Goal: Task Accomplishment & Management: Complete application form

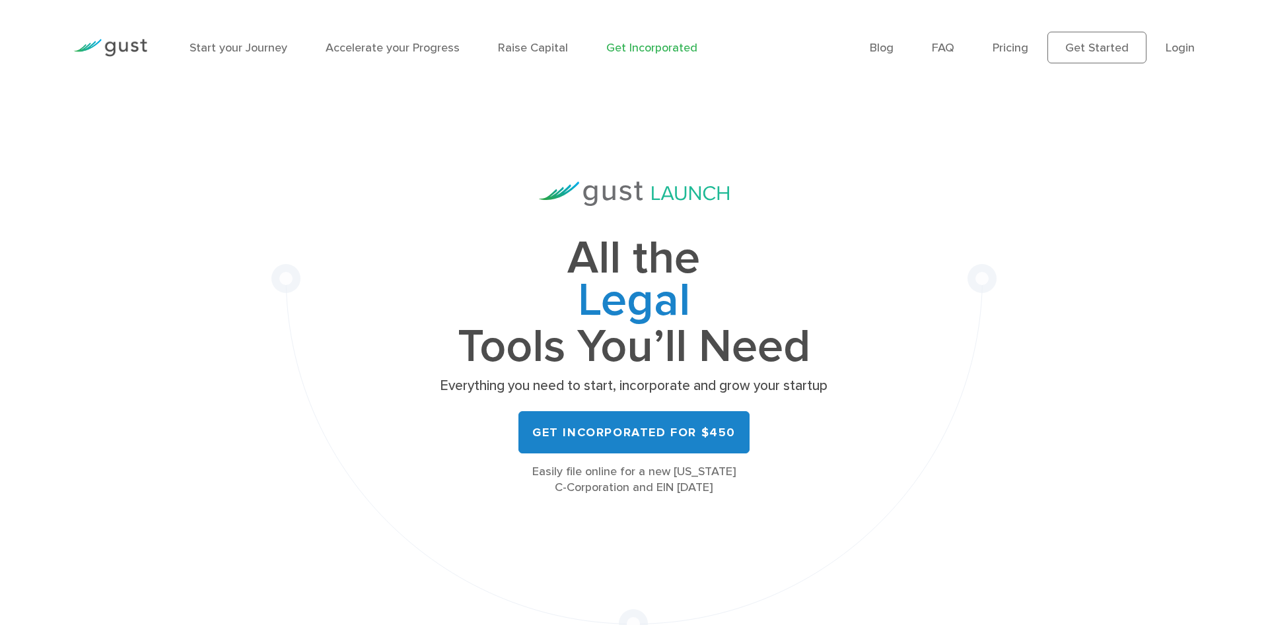
click at [1167, 52] on link "Login" at bounding box center [1179, 48] width 29 height 14
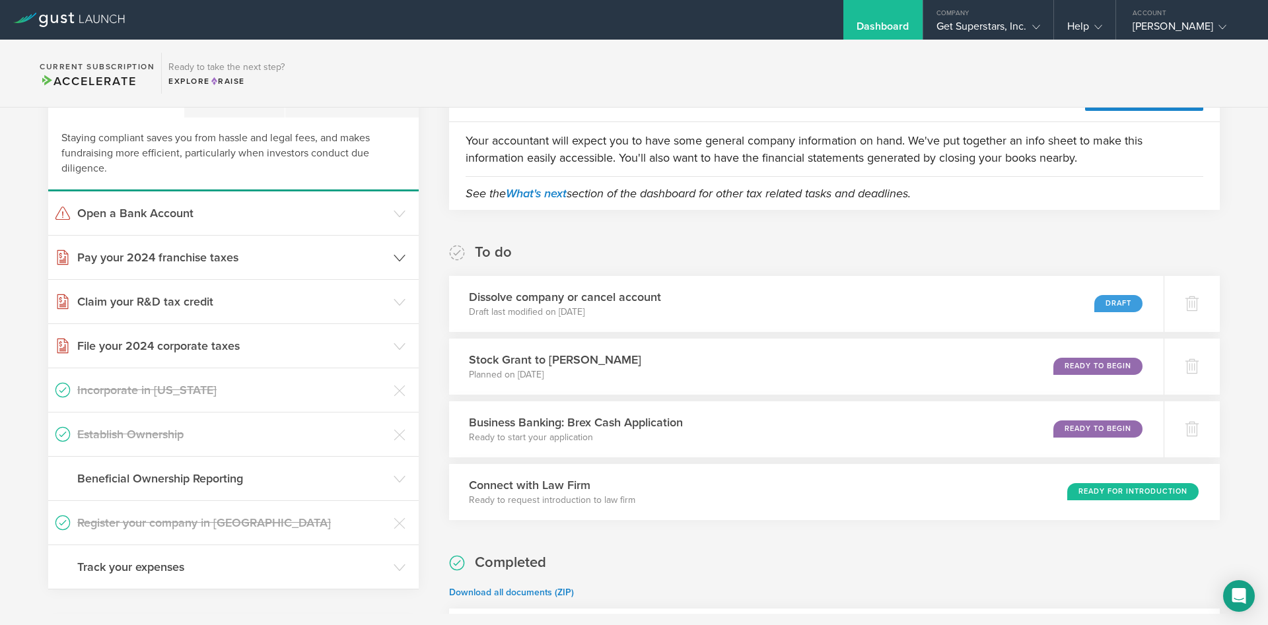
scroll to position [174, 0]
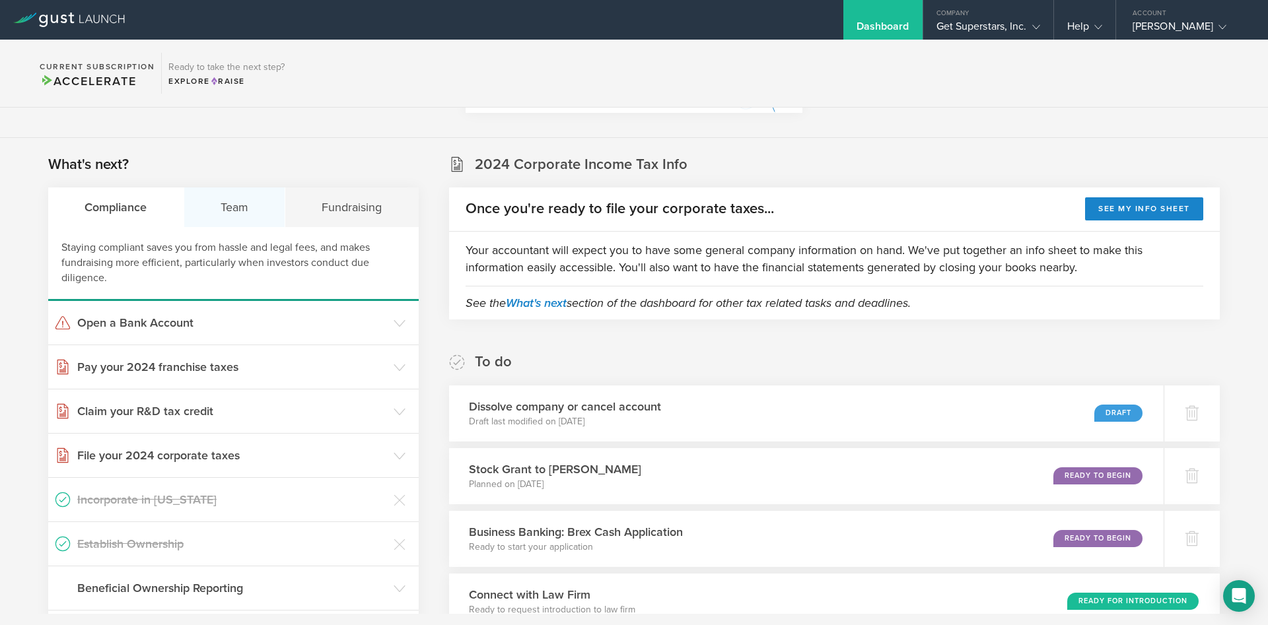
click at [222, 209] on div "Team" at bounding box center [235, 208] width 102 height 40
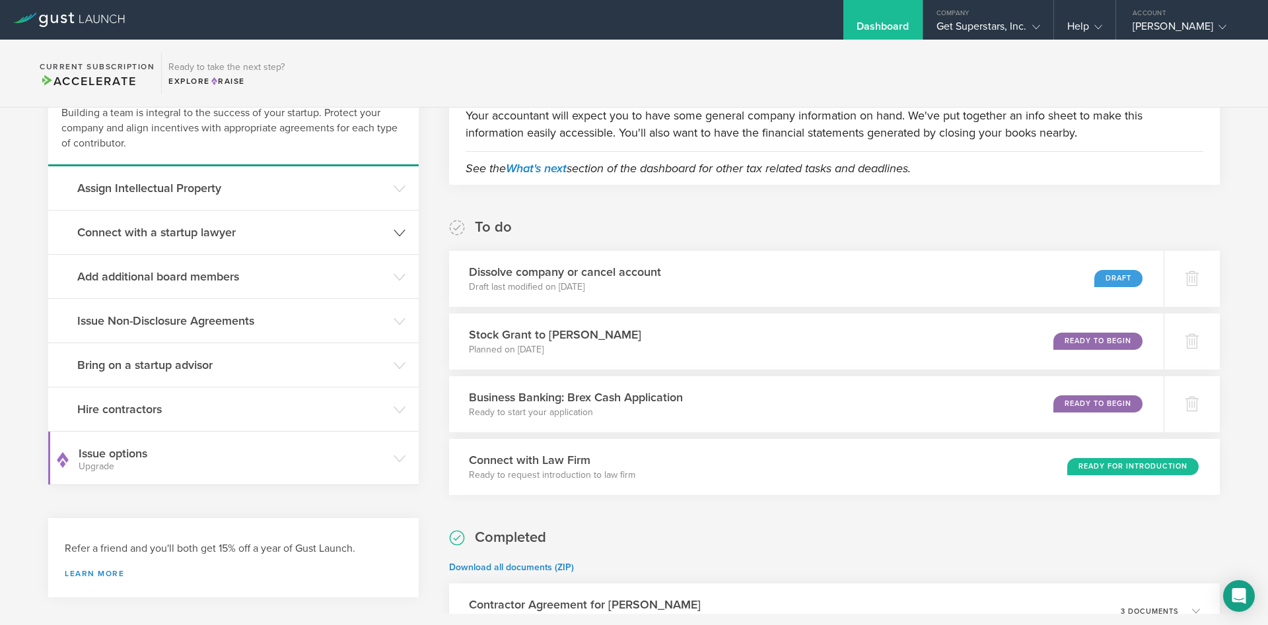
scroll to position [349, 0]
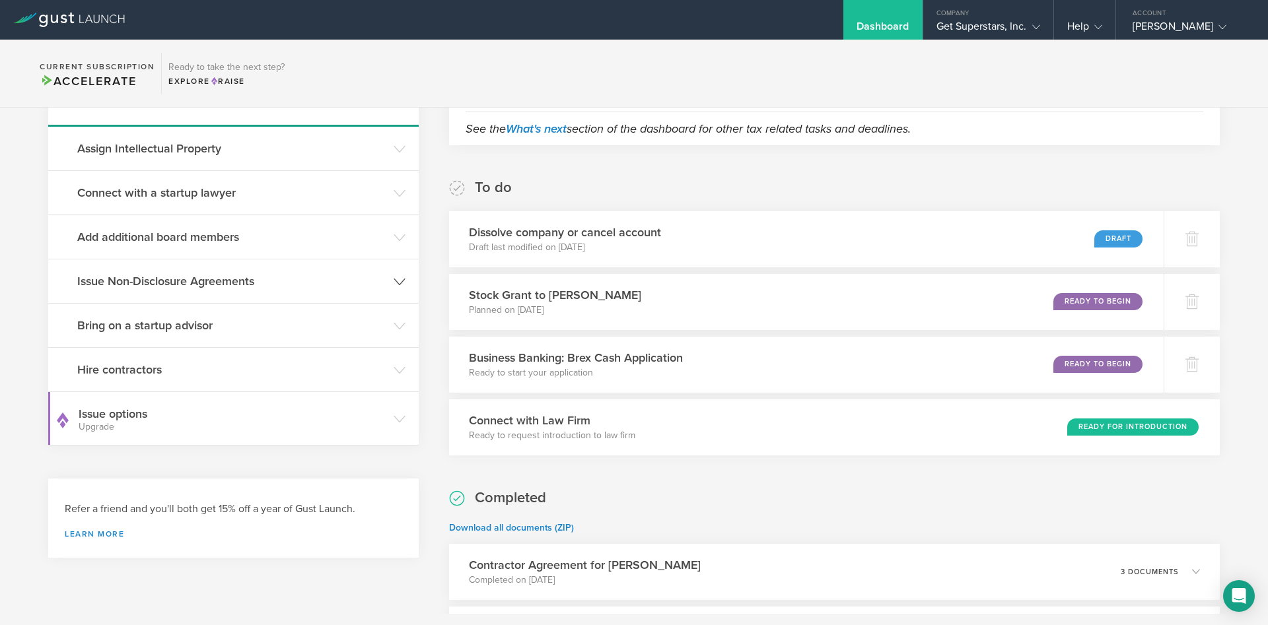
click at [185, 282] on h3 "Issue Non-Disclosure Agreements" at bounding box center [232, 281] width 310 height 17
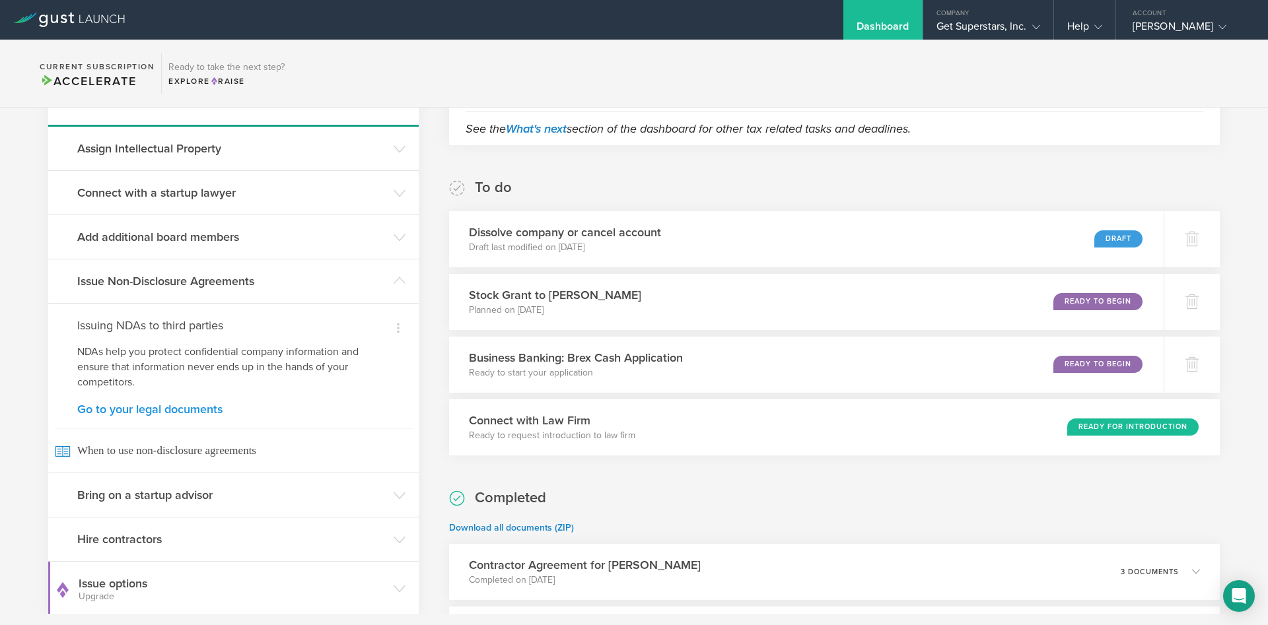
click at [134, 405] on link "Go to your legal documents" at bounding box center [233, 409] width 312 height 12
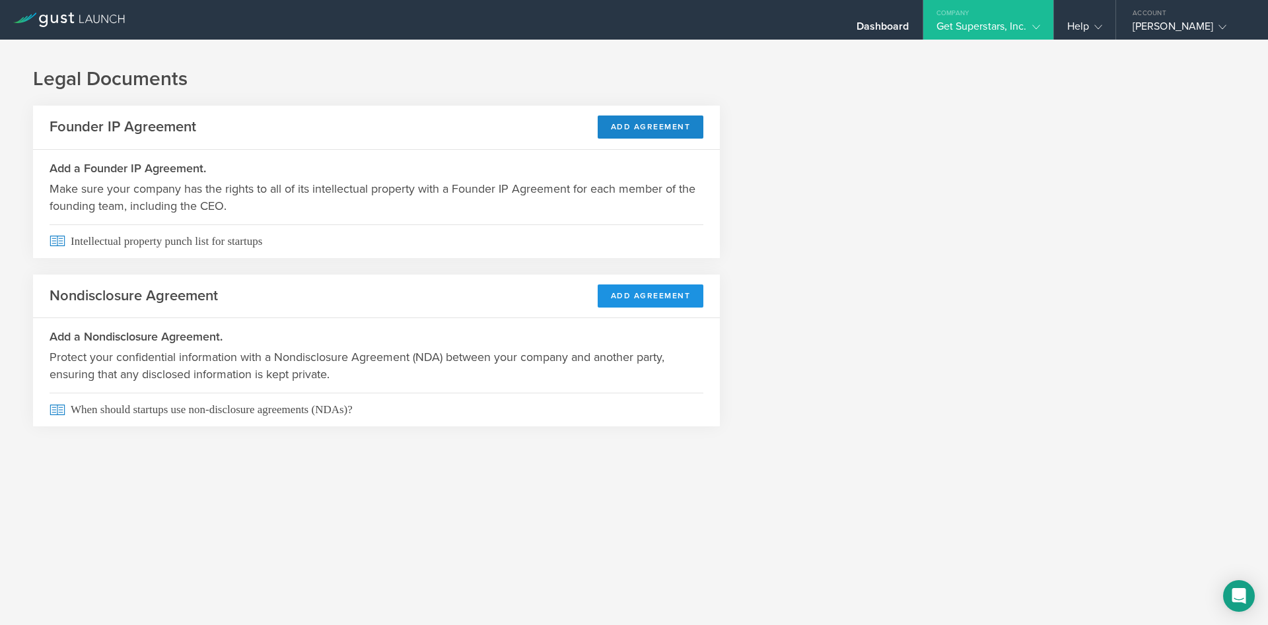
click at [648, 304] on button "Add Agreement" at bounding box center [650, 296] width 106 height 23
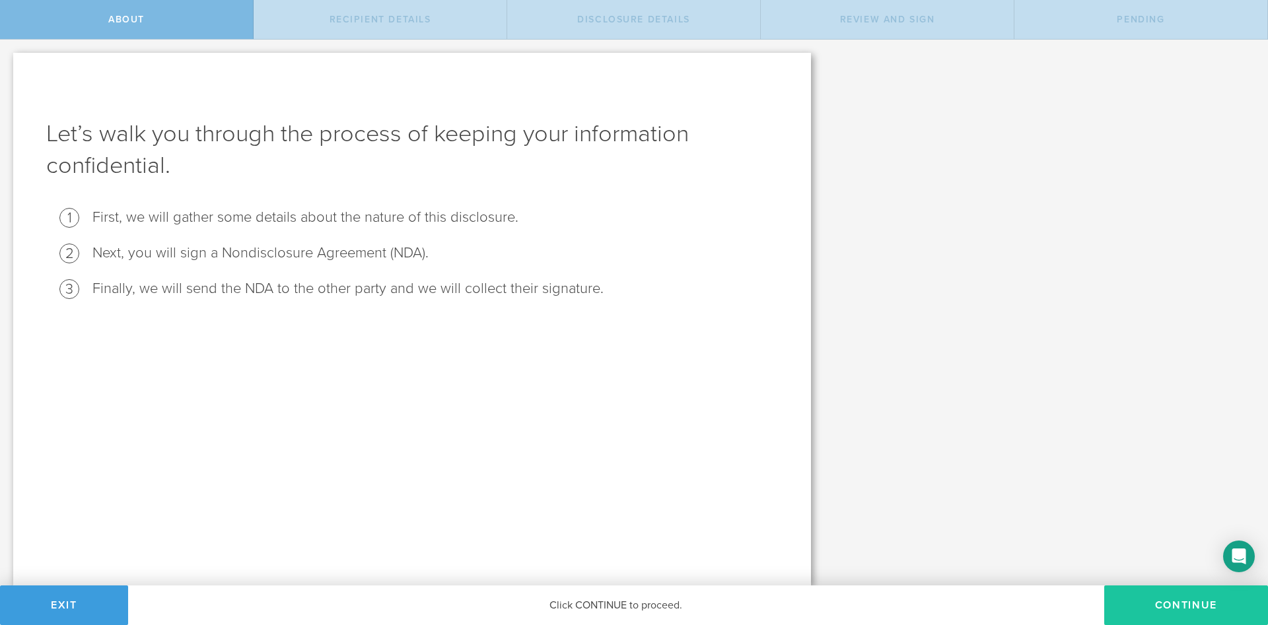
click at [1163, 597] on button "Continue" at bounding box center [1186, 606] width 164 height 40
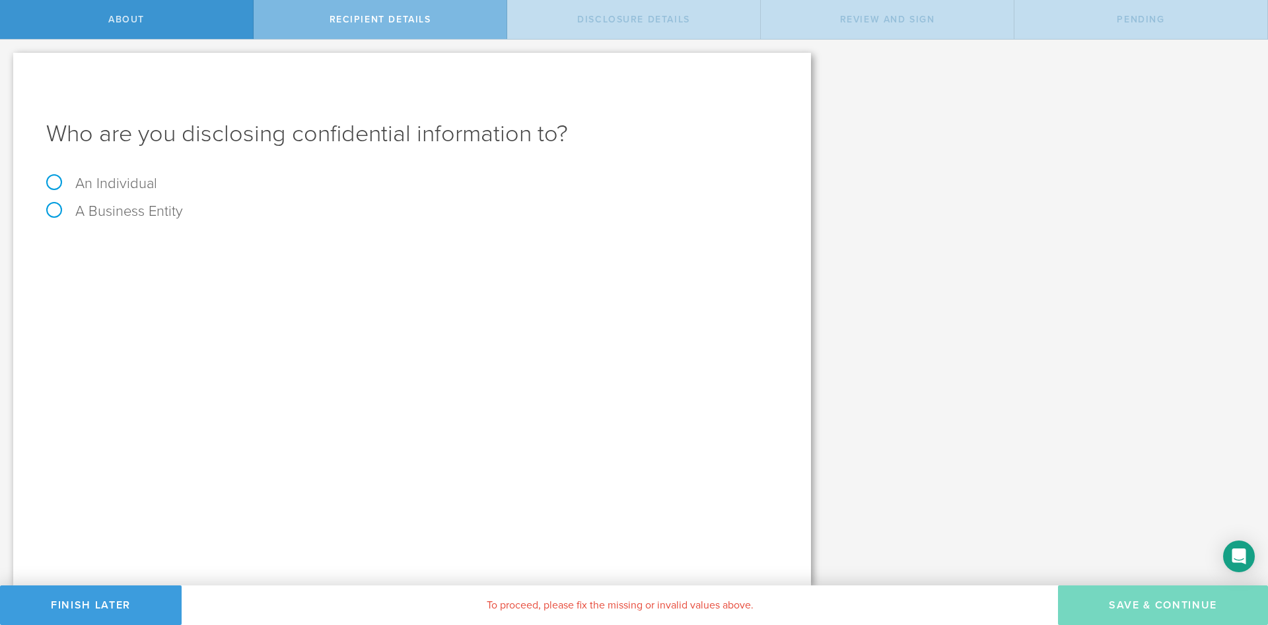
click at [71, 176] on label "An Individual" at bounding box center [101, 183] width 111 height 17
click at [9, 61] on input "An Individual" at bounding box center [4, 50] width 9 height 21
radio input "true"
click at [182, 237] on div "Name The first and last name of the person that you are disclosing confidential…" at bounding box center [412, 245] width 732 height 27
click at [251, 258] on input "text" at bounding box center [461, 248] width 632 height 20
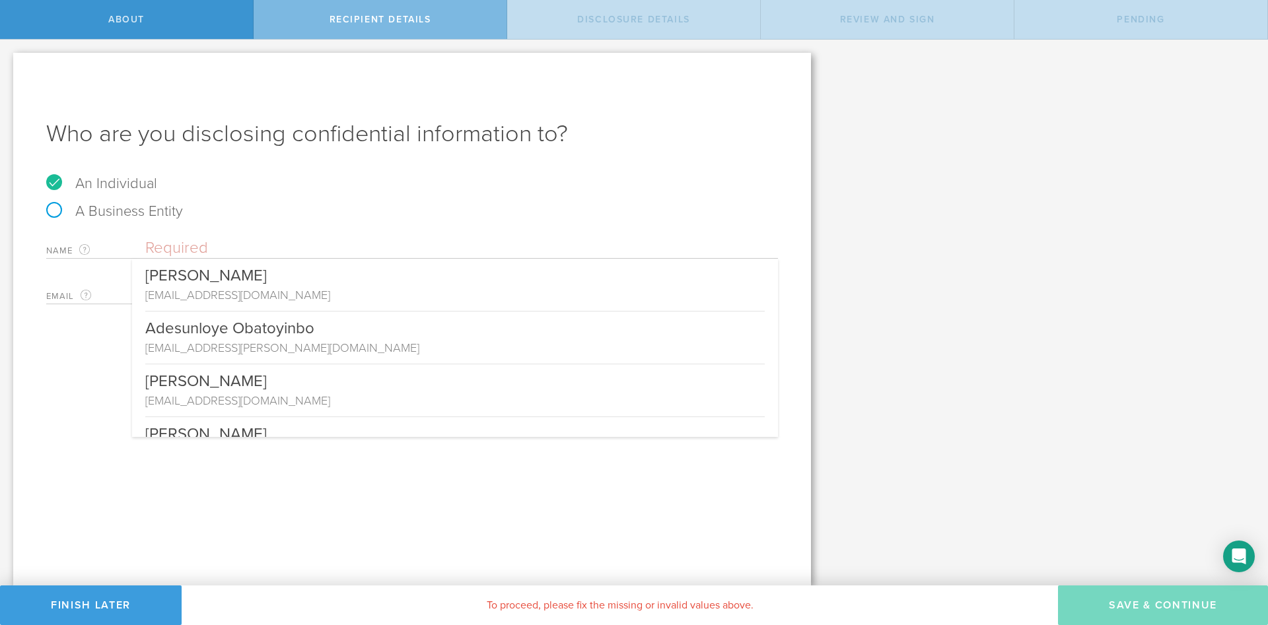
paste input "Katudia, Mr. Deepesh Haresh <dk72660n@pace.edu>"
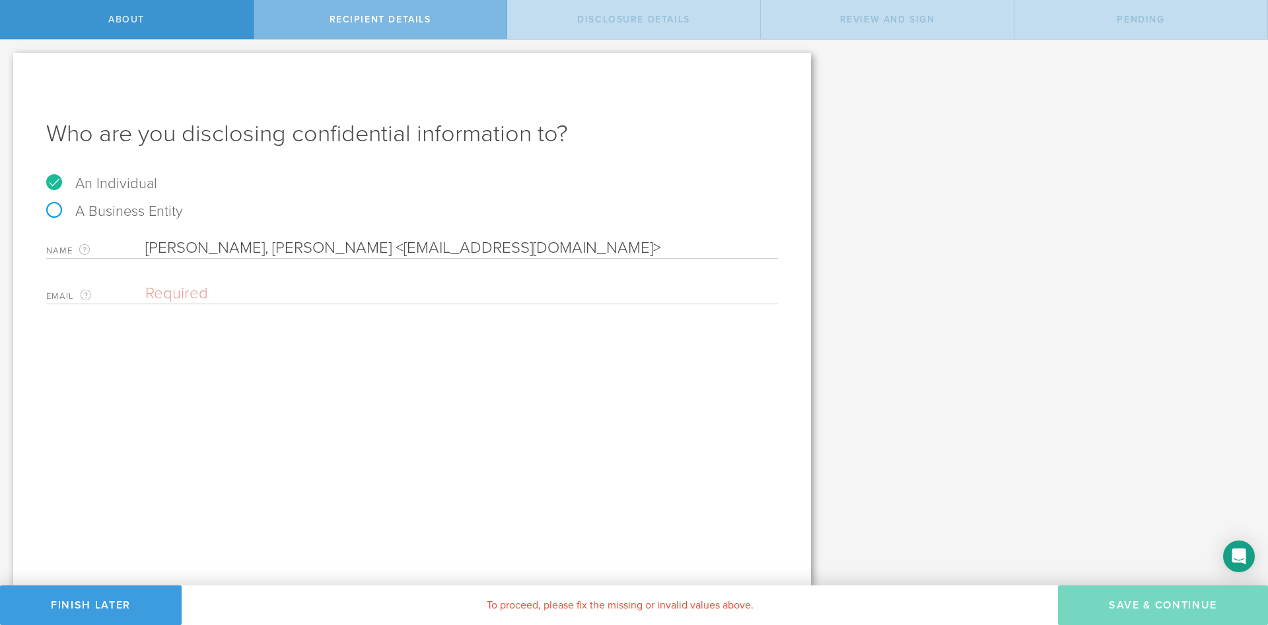
click at [166, 246] on input "Katudia, Mr. Deepesh Haresh <dk72660n@pace.edu>" at bounding box center [461, 248] width 632 height 20
click at [295, 254] on input ", Mr. Deepesh Haresh <dk72660n@pace.edu>" at bounding box center [461, 248] width 632 height 20
paste input "Katudia"
drag, startPoint x: 329, startPoint y: 244, endPoint x: 473, endPoint y: 250, distance: 144.7
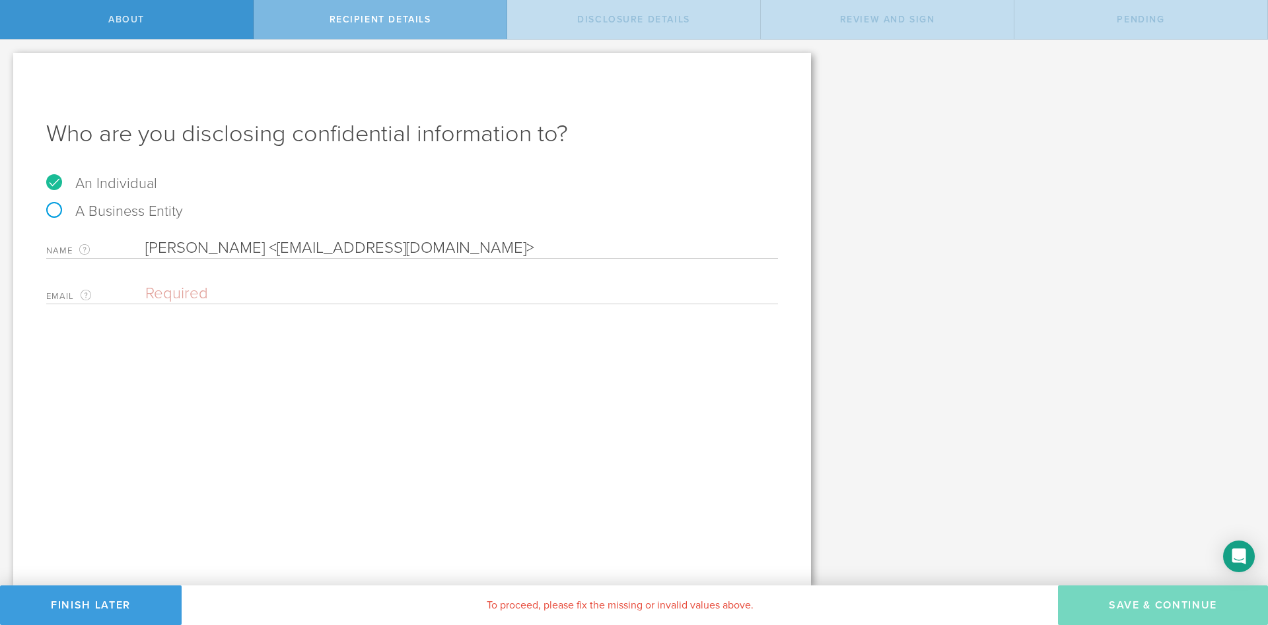
click at [473, 250] on input "Deepesh Haresh Katudia <dk72660n@pace.edu>" at bounding box center [461, 248] width 632 height 20
type input "Deepesh Haresh Katudia <>"
click at [285, 289] on input "email" at bounding box center [458, 294] width 626 height 20
paste input "[EMAIL_ADDRESS][DOMAIN_NAME]"
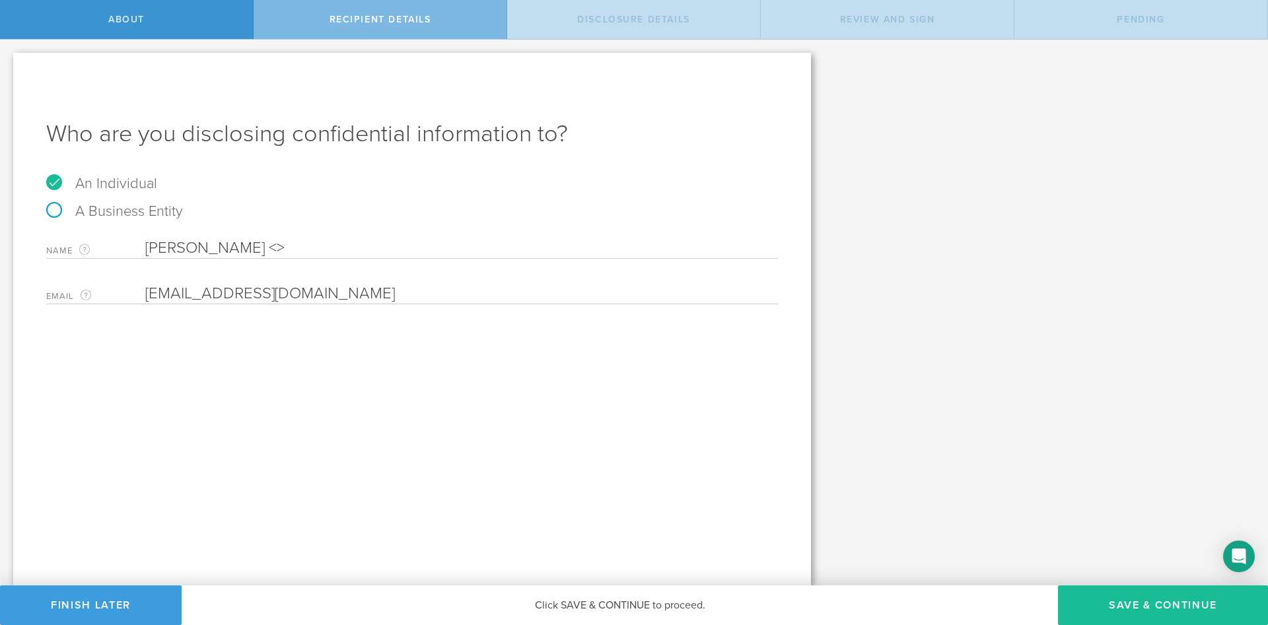
type input "[EMAIL_ADDRESS][DOMAIN_NAME]"
click at [357, 250] on input "Deepesh Haresh Katudia <>" at bounding box center [461, 248] width 632 height 20
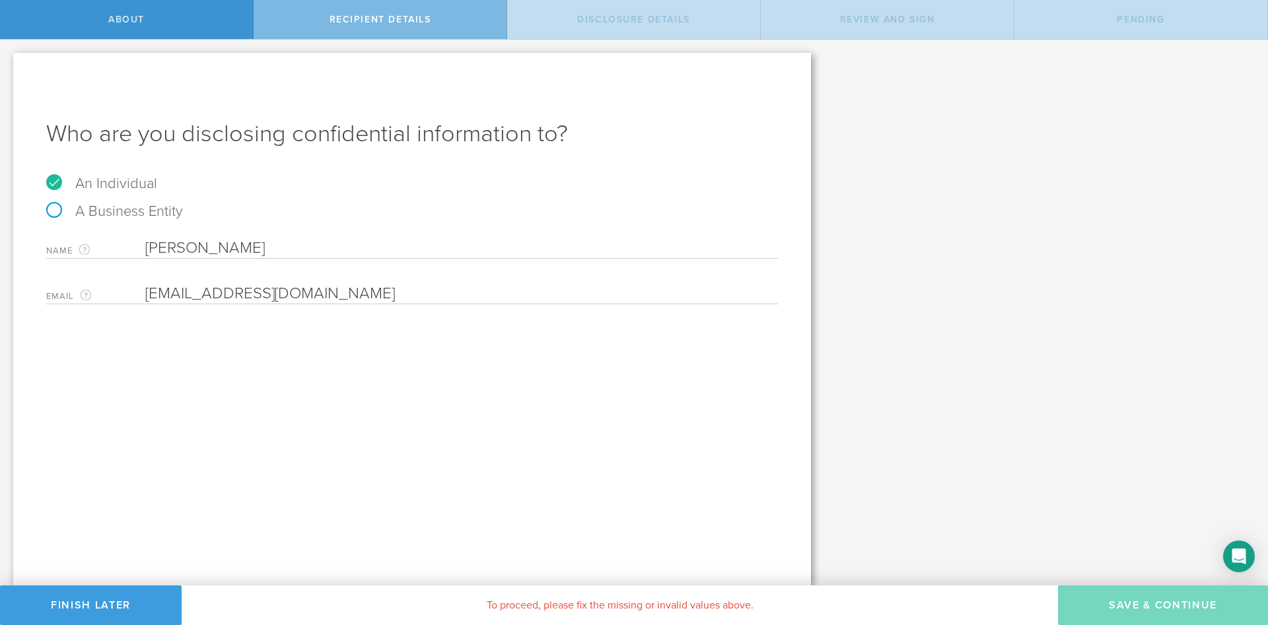
drag, startPoint x: 353, startPoint y: 248, endPoint x: 9, endPoint y: 234, distance: 344.9
click at [145, 238] on input "[PERSON_NAME]" at bounding box center [461, 248] width 632 height 20
type input "[PERSON_NAME]"
click at [276, 374] on div "Who are you disclosing confidential information to? An Individual A Business En…" at bounding box center [412, 319] width 798 height 533
click at [269, 294] on input "email" at bounding box center [458, 294] width 626 height 20
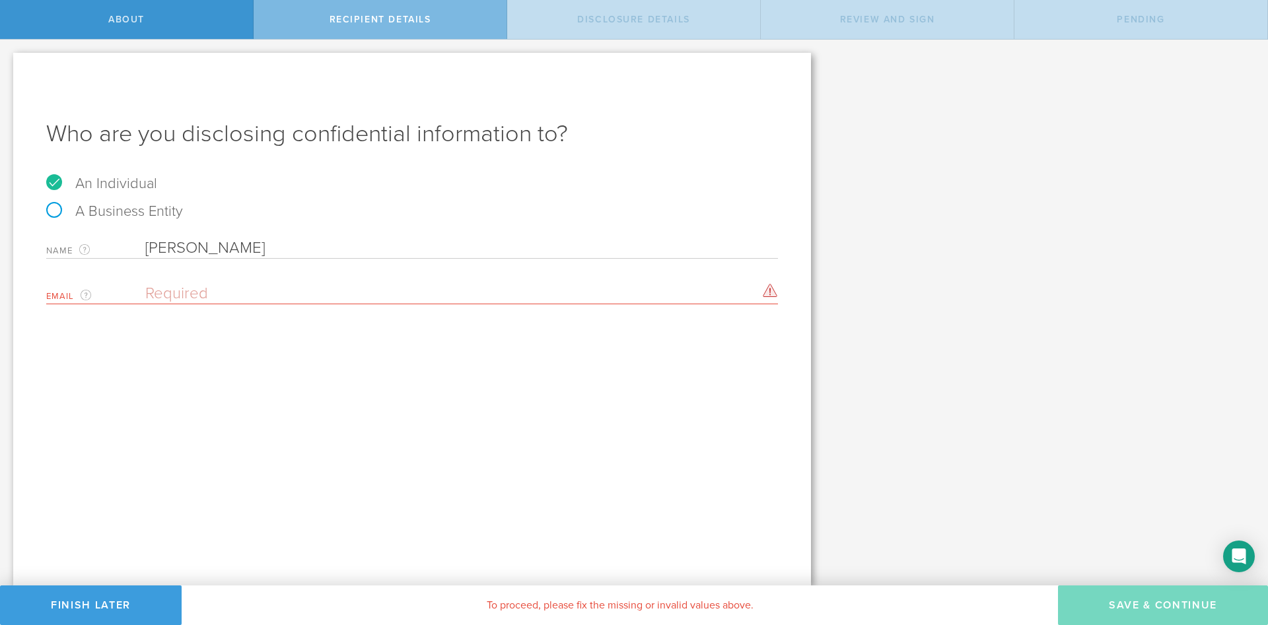
click at [256, 283] on div "Email The email address of the person that you are disclosing confidential info…" at bounding box center [412, 290] width 732 height 27
click at [172, 287] on input "email" at bounding box center [458, 294] width 626 height 20
paste input "[EMAIL_ADDRESS][DOMAIN_NAME]"
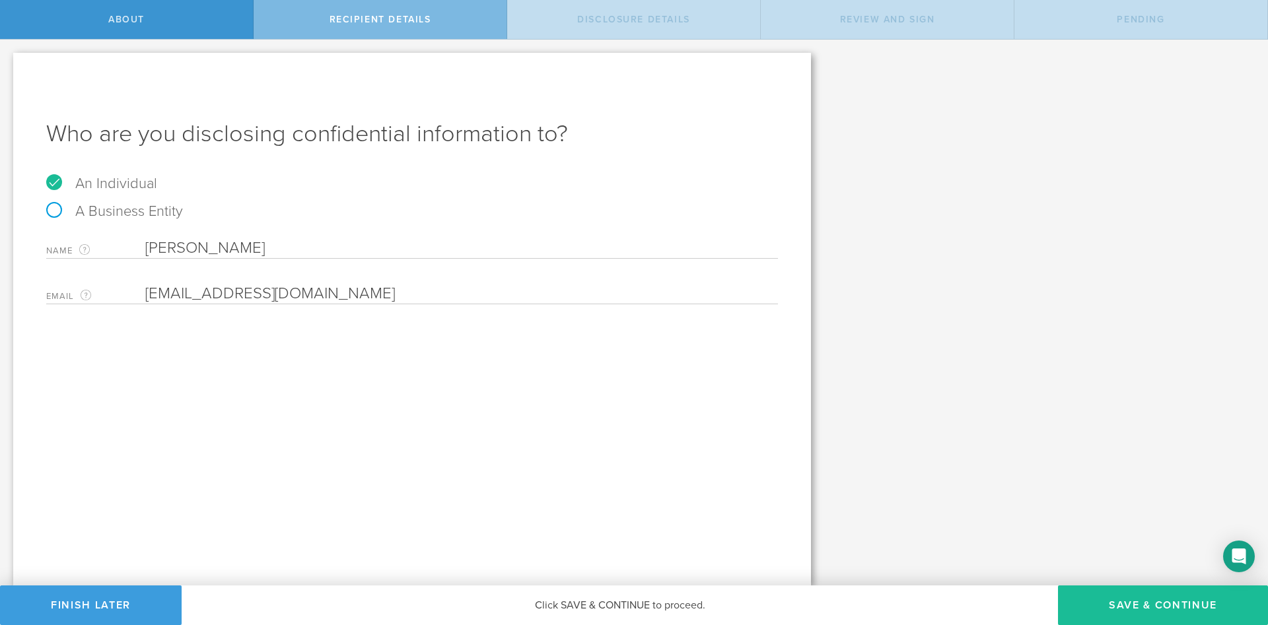
type input "[EMAIL_ADDRESS][DOMAIN_NAME]"
click at [191, 388] on div "Who are you disclosing confidential information to? An Individual A Business En…" at bounding box center [412, 319] width 798 height 533
click at [1135, 607] on button "Save & Continue" at bounding box center [1163, 606] width 210 height 40
select select "string:5 years"
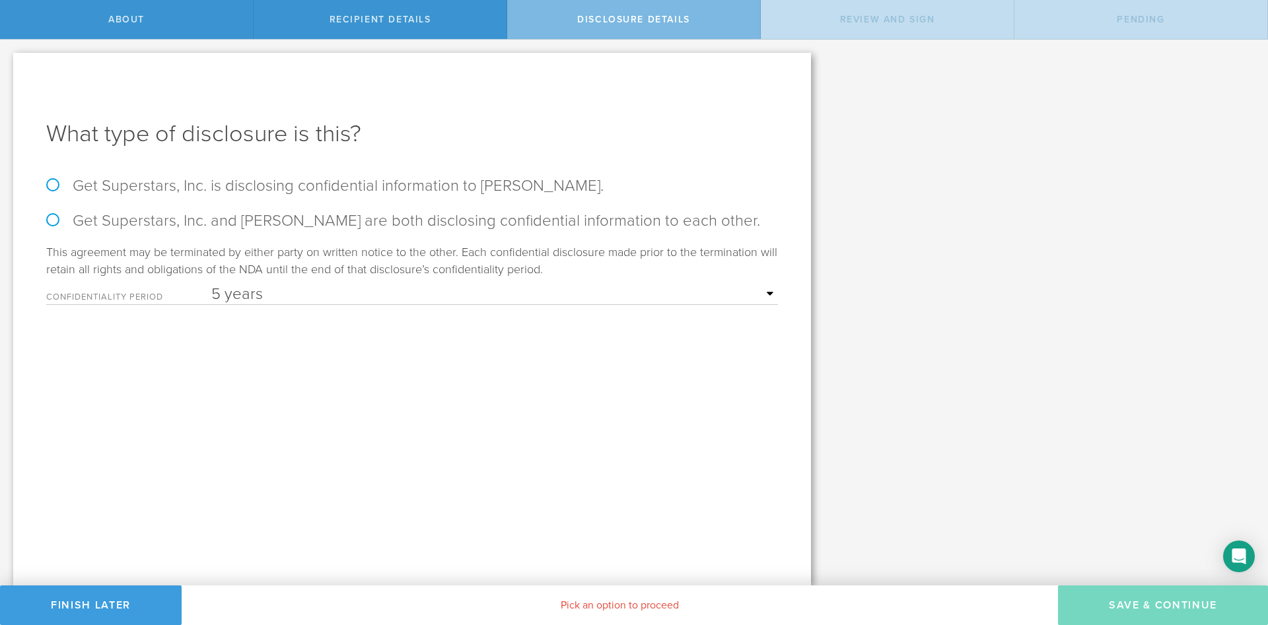
click at [50, 183] on label "Get Superstars, Inc. is disclosing confidential information to Deepesh Haresh K…" at bounding box center [412, 185] width 732 height 19
click at [9, 67] on input "Get Superstars, Inc. is disclosing confidential information to Deepesh Haresh K…" at bounding box center [4, 54] width 9 height 28
radio input "true"
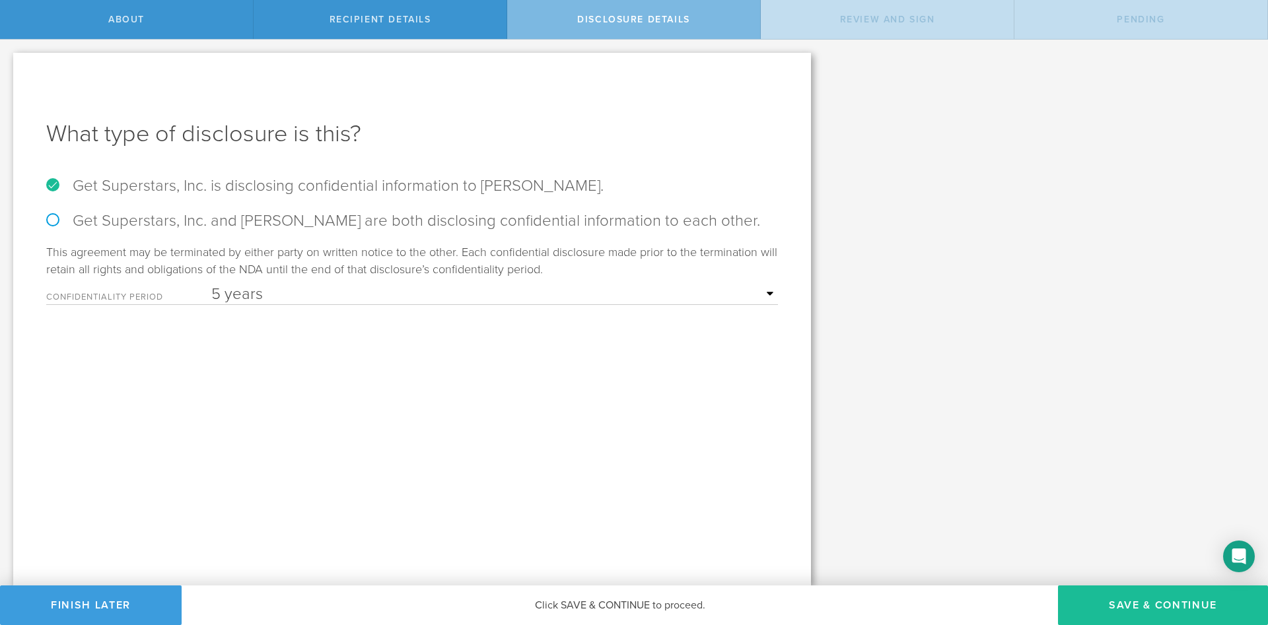
click at [211, 285] on select "1 year 2 years 3 years 4 years 5 years" at bounding box center [494, 295] width 566 height 20
select select "string:3 years"
click option "3 years" at bounding box center [0, 0] width 0 height 0
click at [1161, 609] on button "Save & Continue" at bounding box center [1163, 606] width 210 height 40
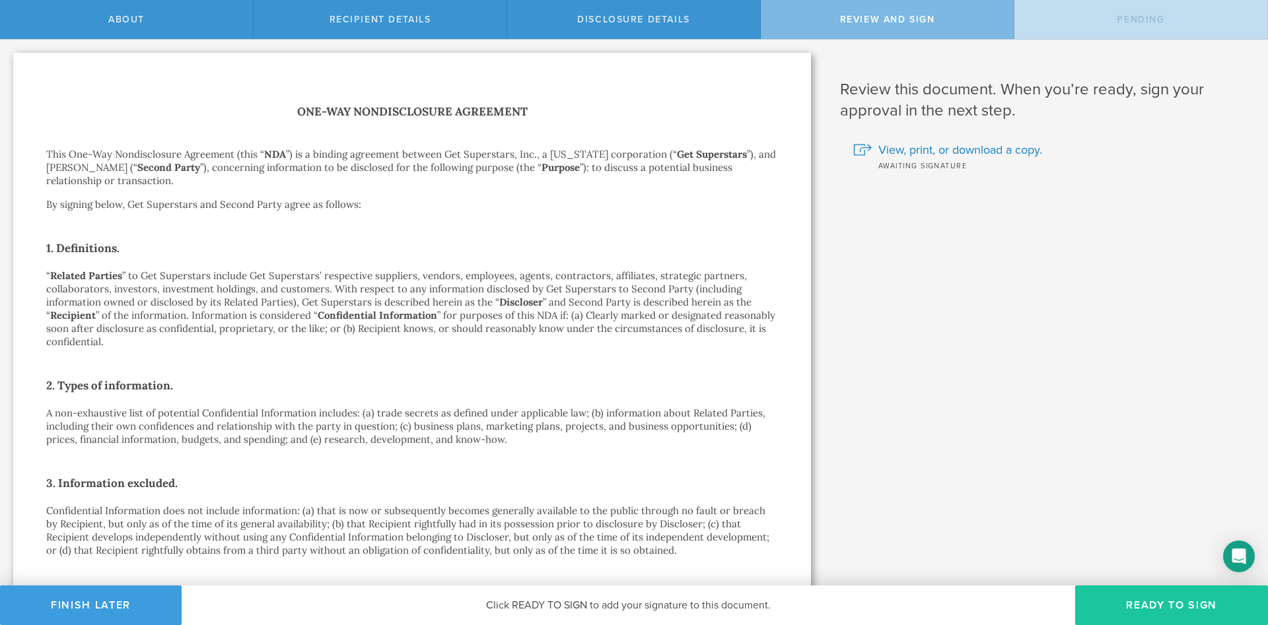
click at [1169, 607] on button "Ready to Sign" at bounding box center [1171, 606] width 193 height 40
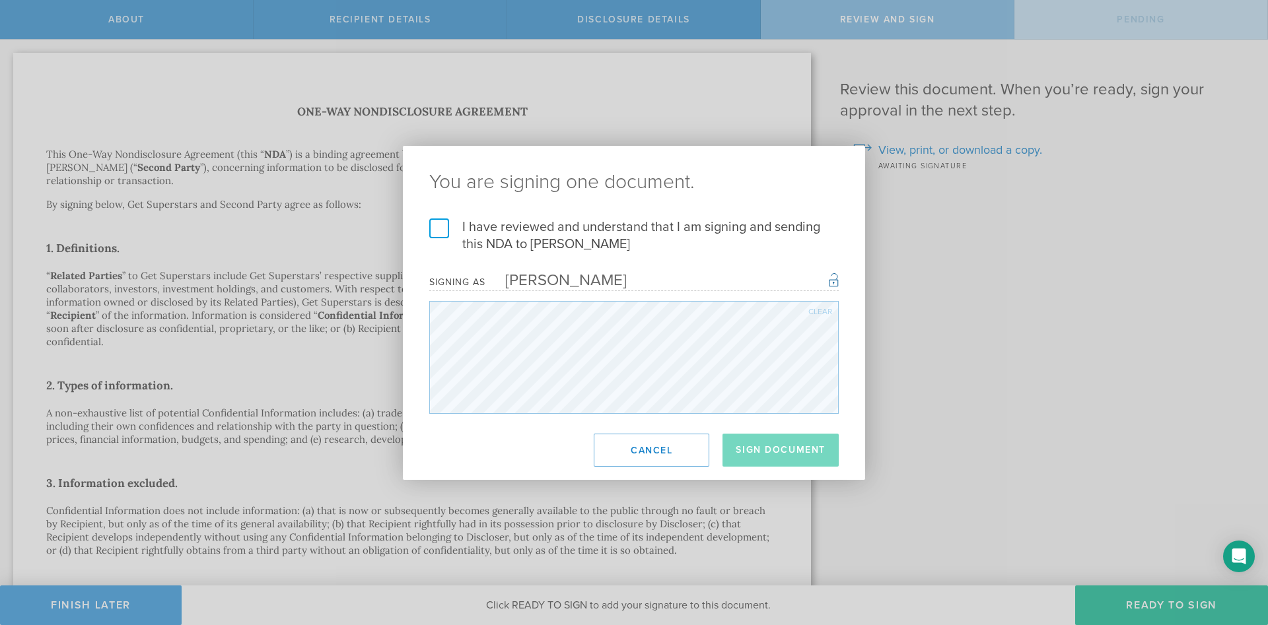
click at [446, 228] on label "I have reviewed and understand that I am signing and sending this NDA to Deepes…" at bounding box center [633, 236] width 409 height 34
click at [0, 0] on input "I have reviewed and understand that I am signing and sending this NDA to Deepes…" at bounding box center [0, 0] width 0 height 0
click at [767, 451] on button "Sign Document" at bounding box center [780, 450] width 116 height 33
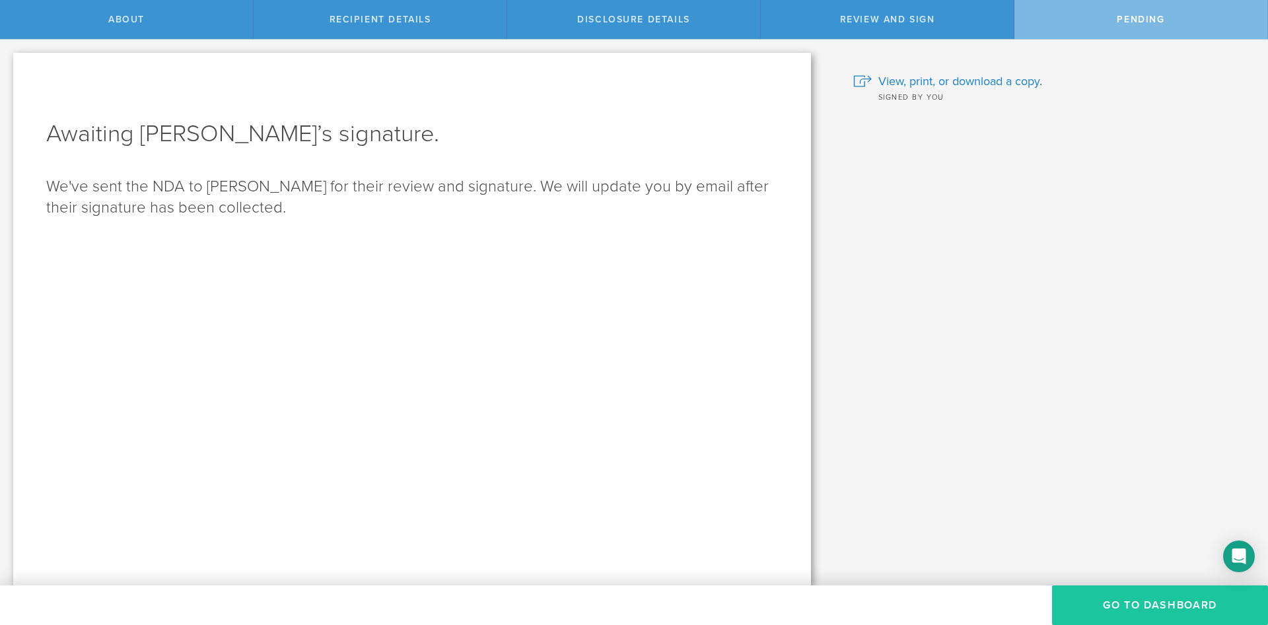
click at [1118, 622] on button "Go to dashboard" at bounding box center [1160, 606] width 216 height 40
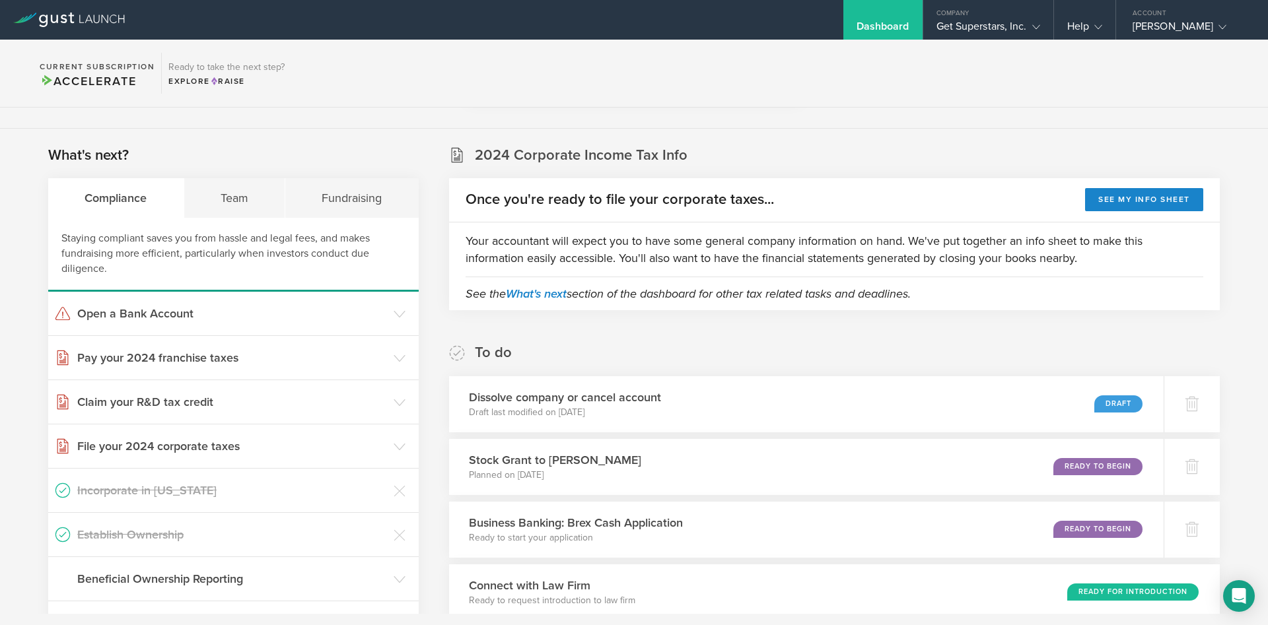
scroll to position [174, 0]
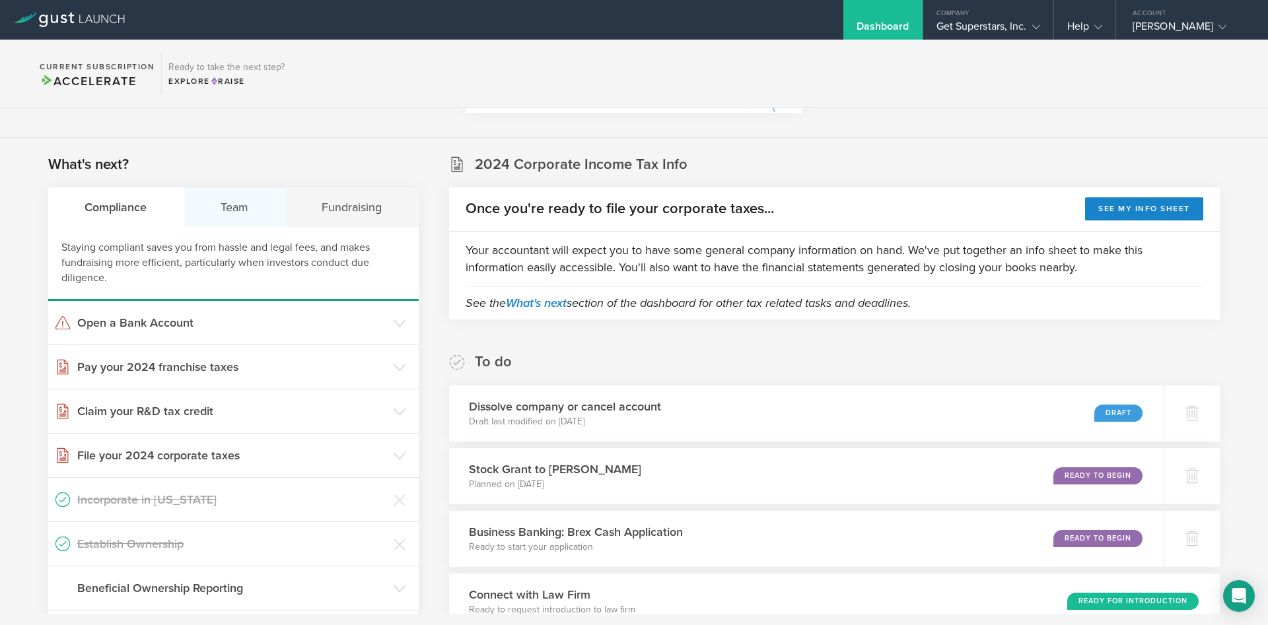
click at [256, 212] on div "Team" at bounding box center [235, 208] width 102 height 40
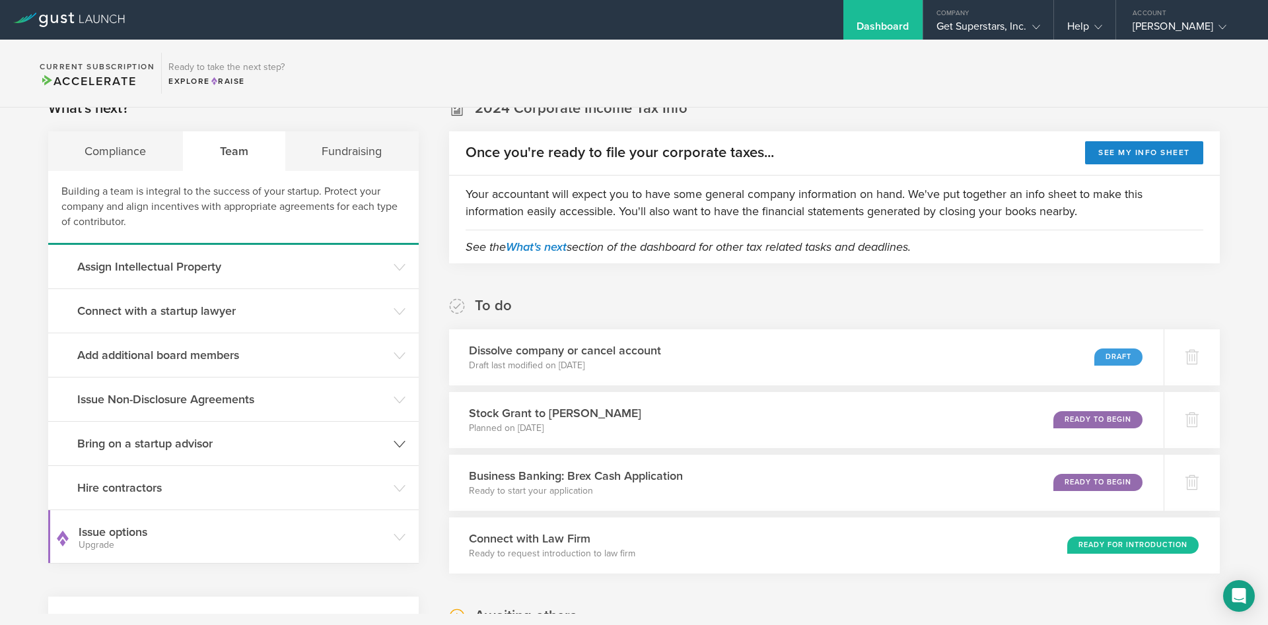
scroll to position [261, 0]
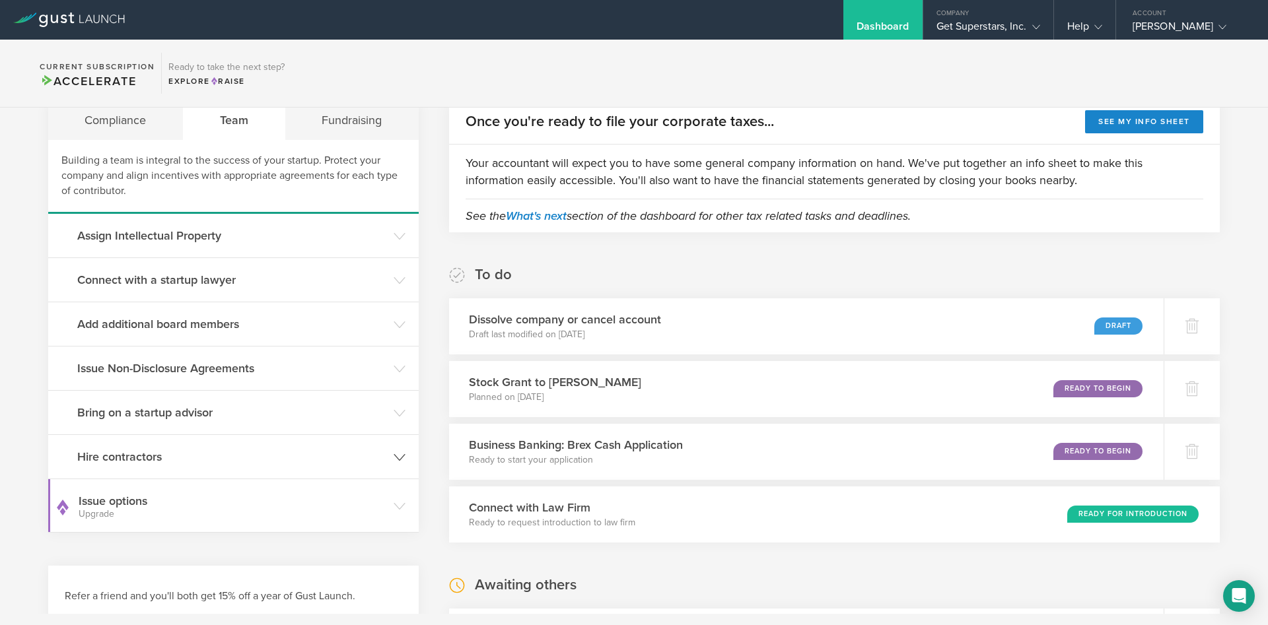
click at [218, 461] on h3 "Hire contractors" at bounding box center [232, 456] width 310 height 17
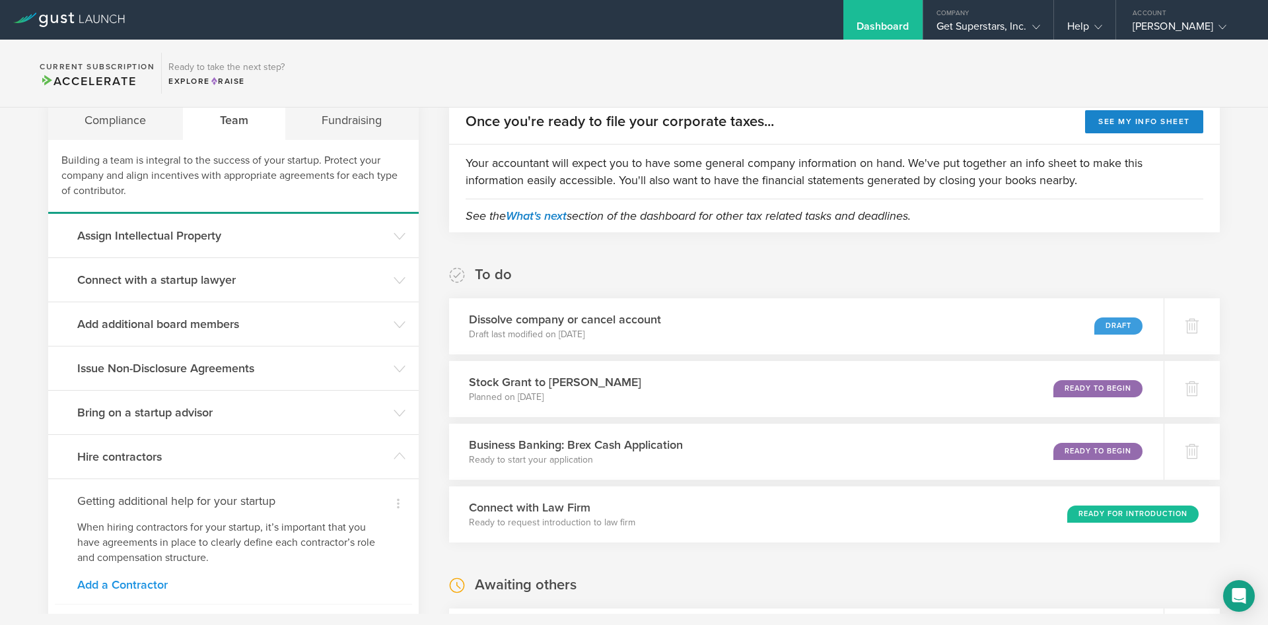
click at [124, 589] on link "Add a Contractor" at bounding box center [233, 585] width 312 height 12
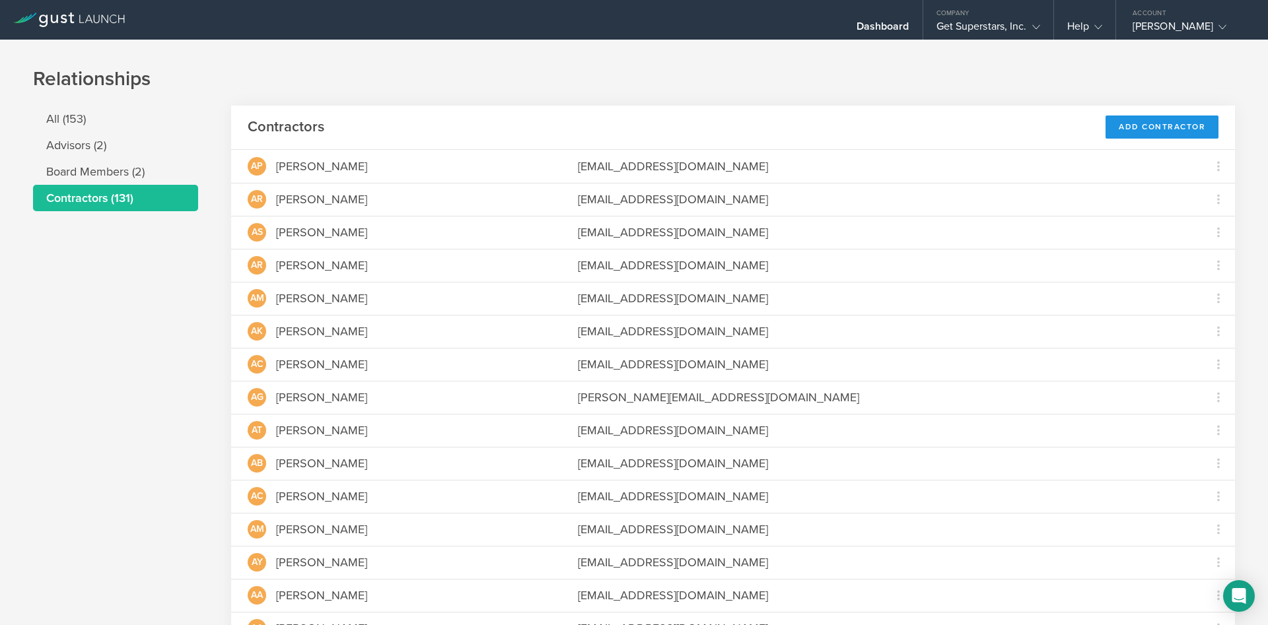
click at [1155, 139] on div "Add Contractor" at bounding box center [1161, 127] width 113 height 23
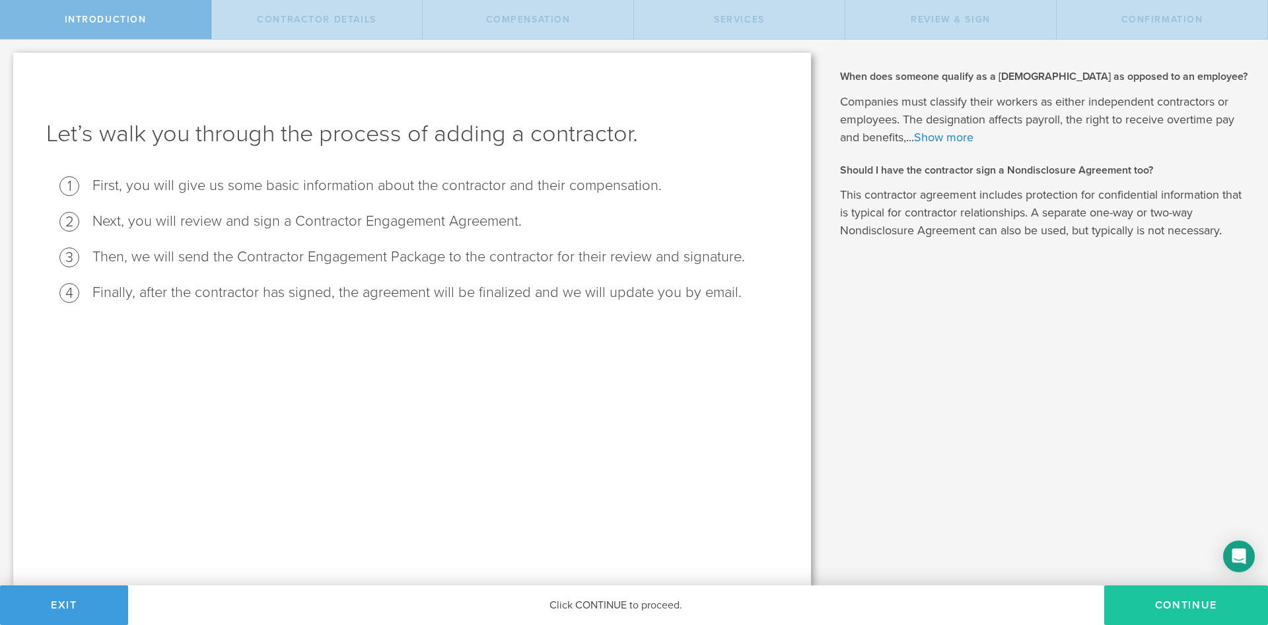
click at [1138, 607] on button "Continue" at bounding box center [1186, 606] width 164 height 40
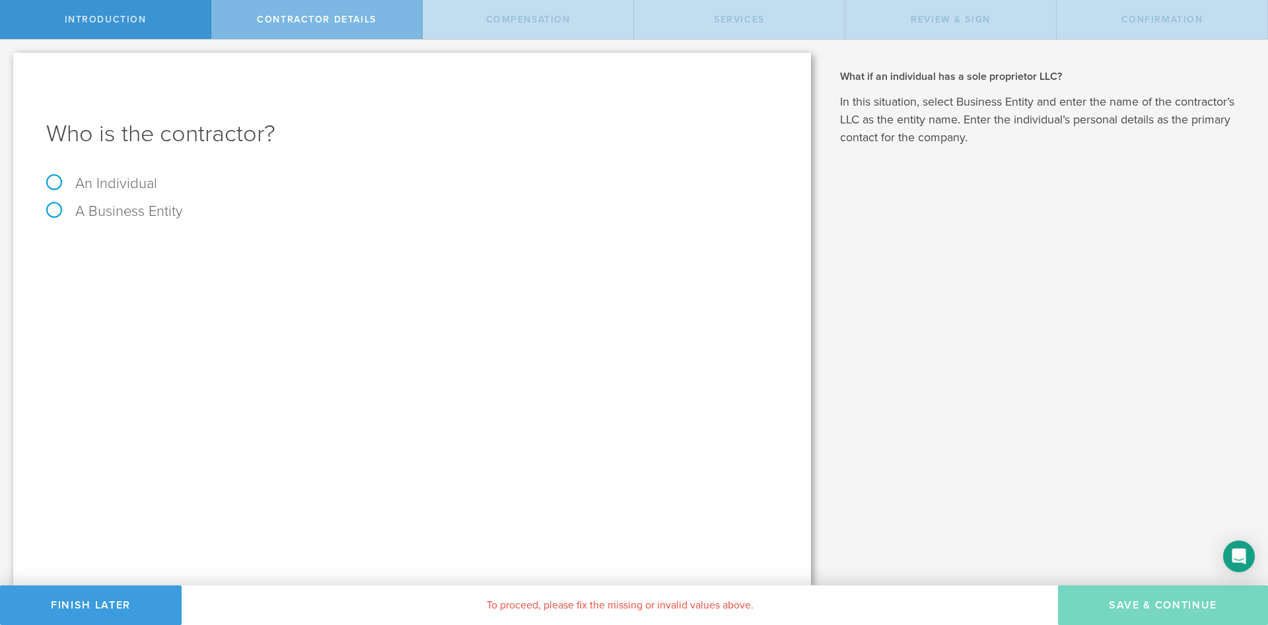
click at [99, 184] on label "An Individual" at bounding box center [101, 183] width 111 height 17
click at [9, 61] on input "An Individual" at bounding box center [4, 50] width 9 height 21
radio input "true"
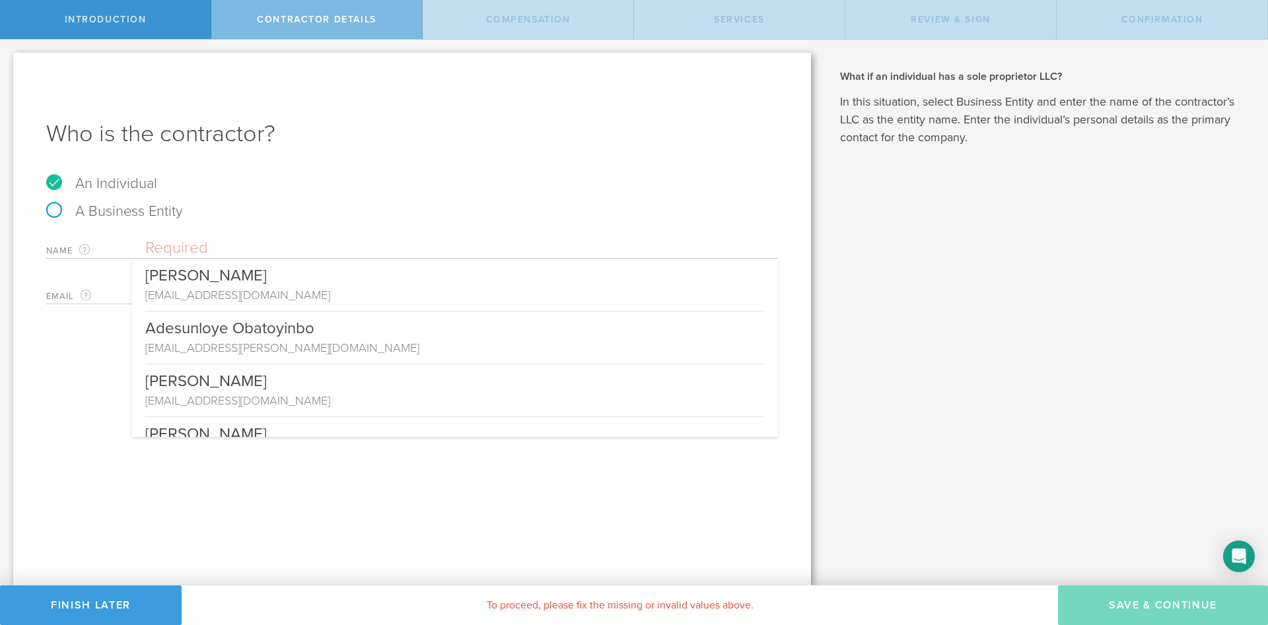
click at [202, 250] on input "text" at bounding box center [461, 248] width 632 height 20
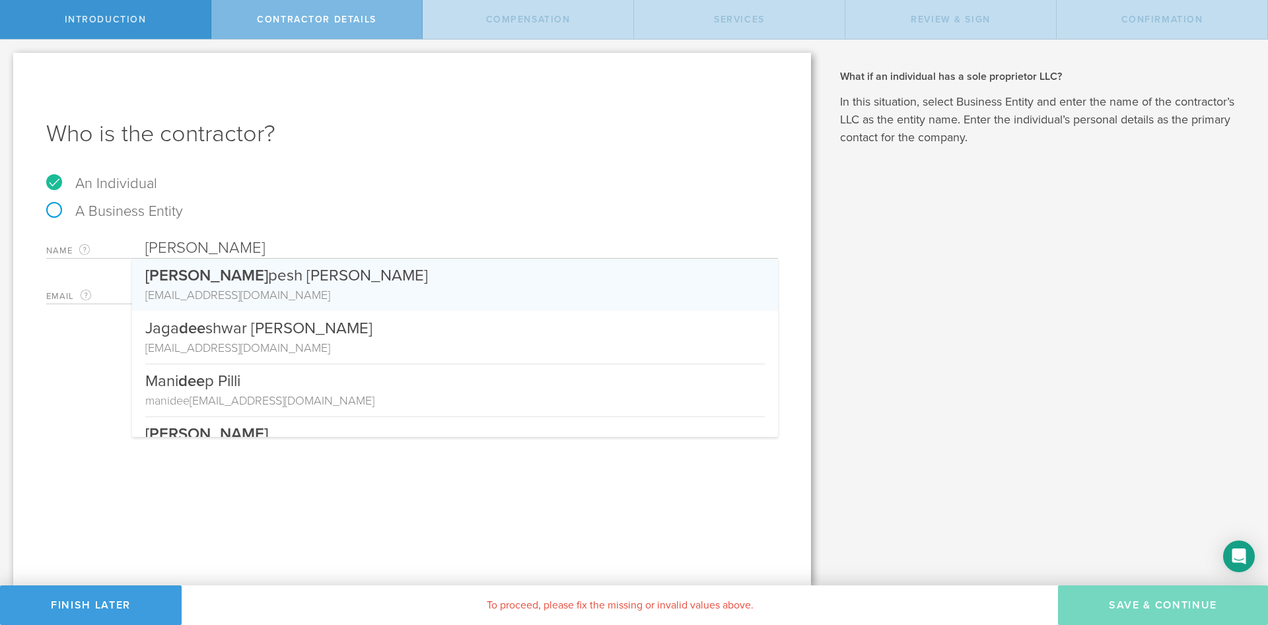
click at [229, 277] on div "Dee pesh Haresh Katudia" at bounding box center [454, 273] width 619 height 28
type input "[PERSON_NAME]"
type input "[EMAIL_ADDRESS][DOMAIN_NAME]"
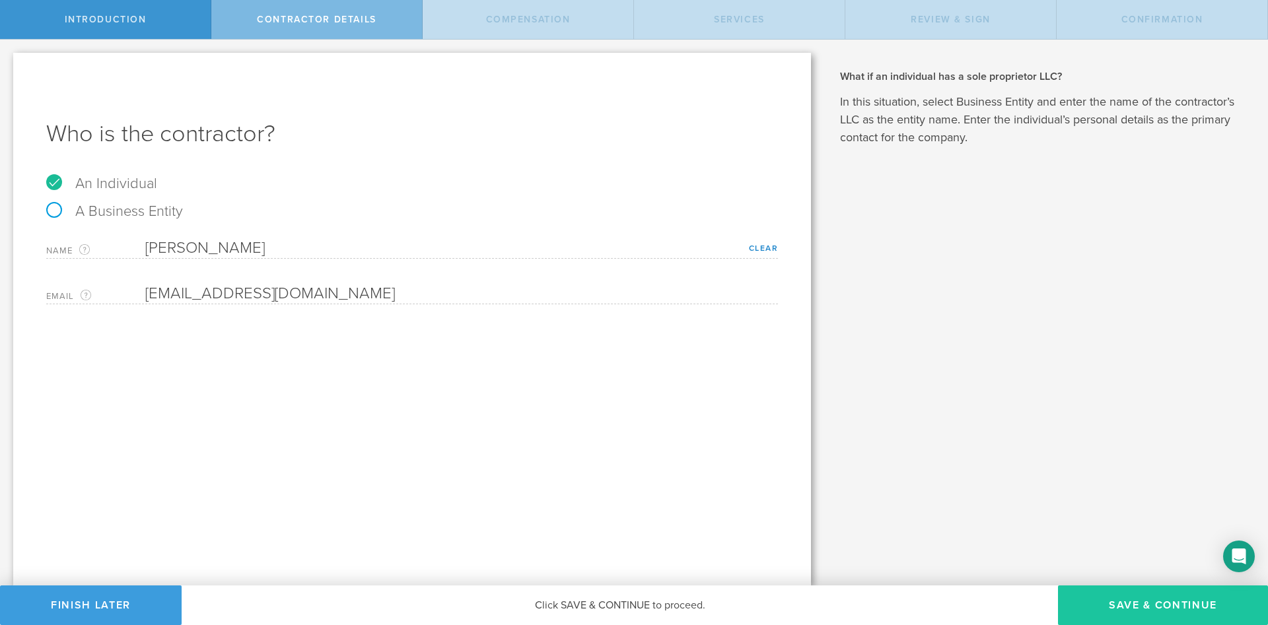
click at [1134, 588] on button "Save & Continue" at bounding box center [1163, 606] width 210 height 40
select select "none"
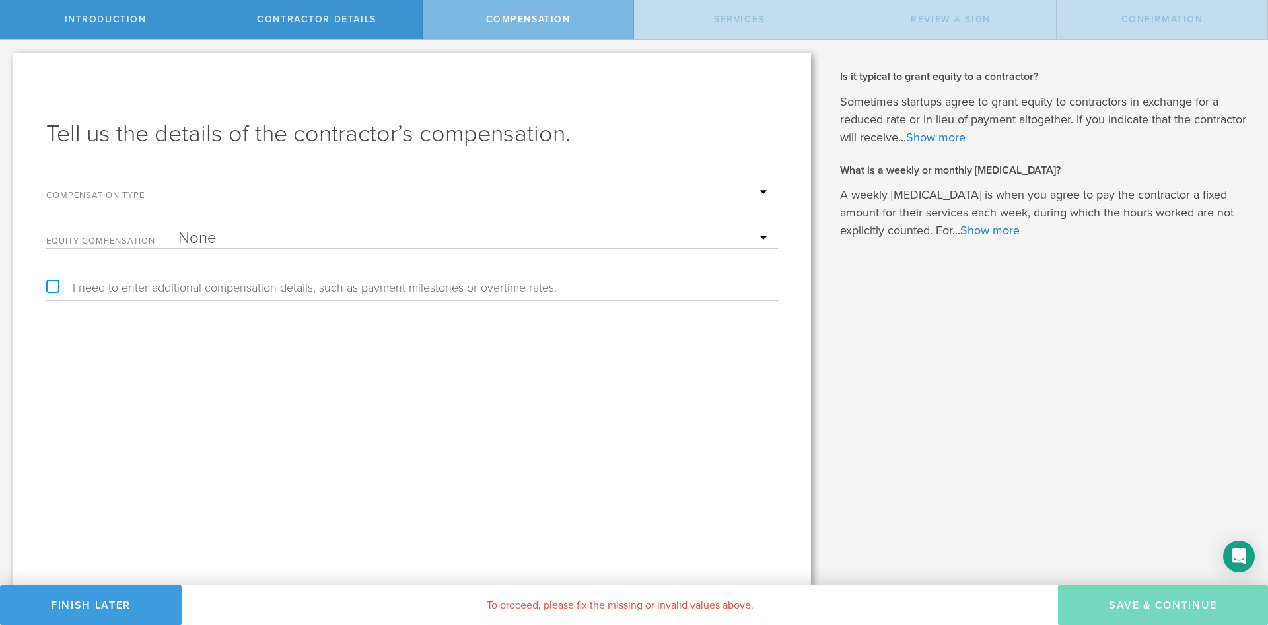
click at [178, 183] on select "Hourly Daily Weekly Retainer Monthly Retainer Project Flat Rate No cash compens…" at bounding box center [474, 193] width 593 height 20
select select "project"
click option "Project Flat Rate" at bounding box center [0, 0] width 0 height 0
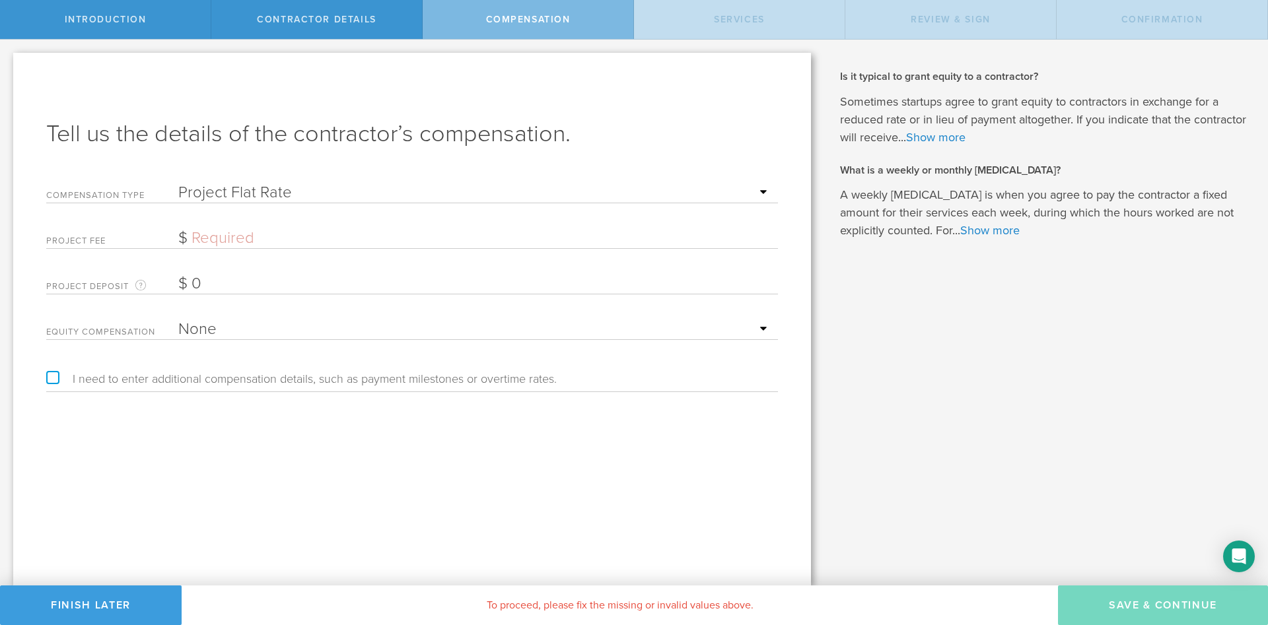
click at [213, 236] on input "text" at bounding box center [474, 238] width 593 height 20
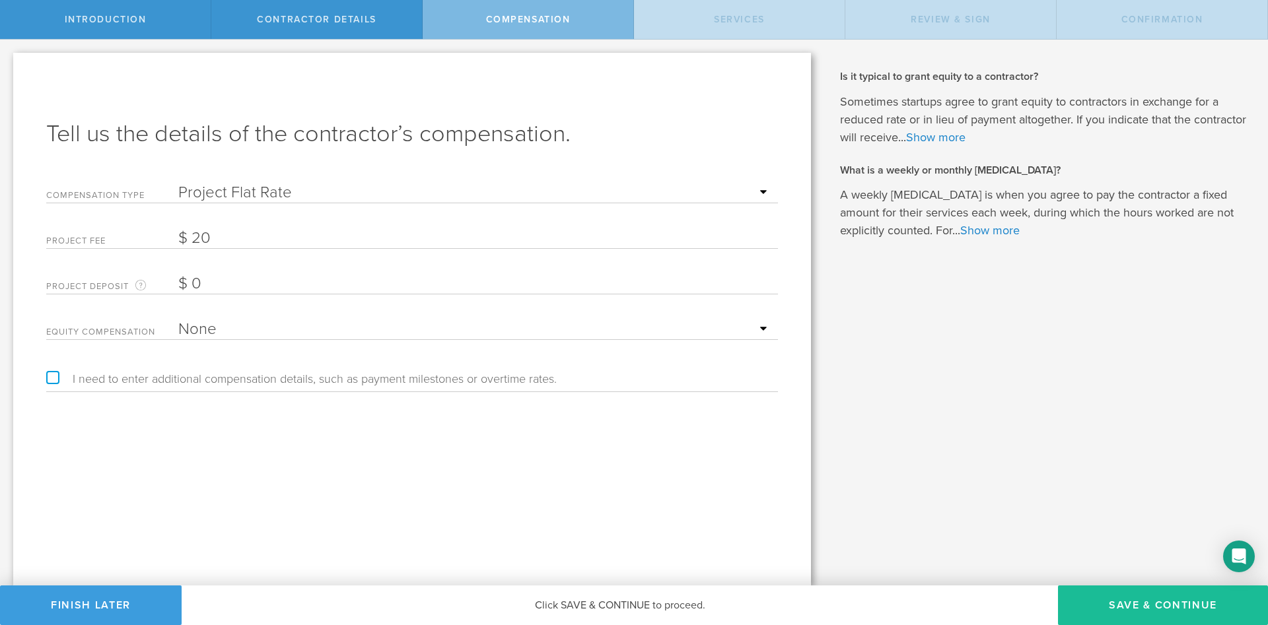
type input "20"
click at [496, 487] on div "Tell us the details of the contractor’s compensation. Compensation Type Hourly …" at bounding box center [412, 319] width 798 height 533
click at [1125, 603] on button "Save & Continue" at bounding box center [1163, 606] width 210 height 40
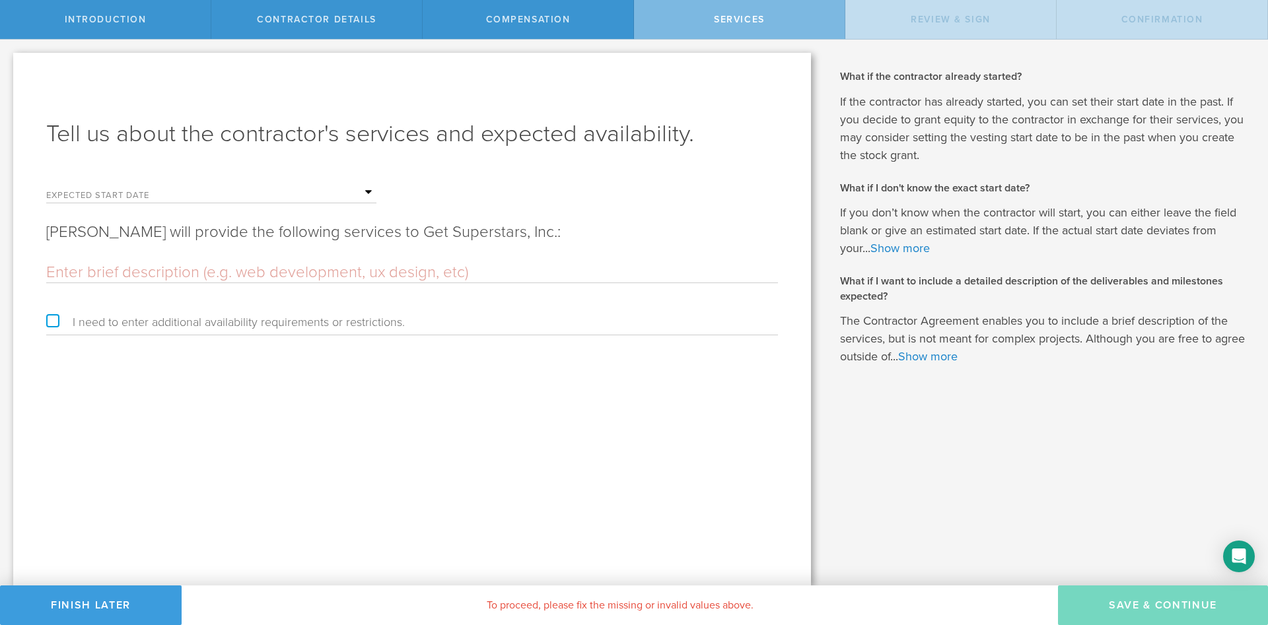
click at [224, 199] on input "text" at bounding box center [277, 193] width 198 height 20
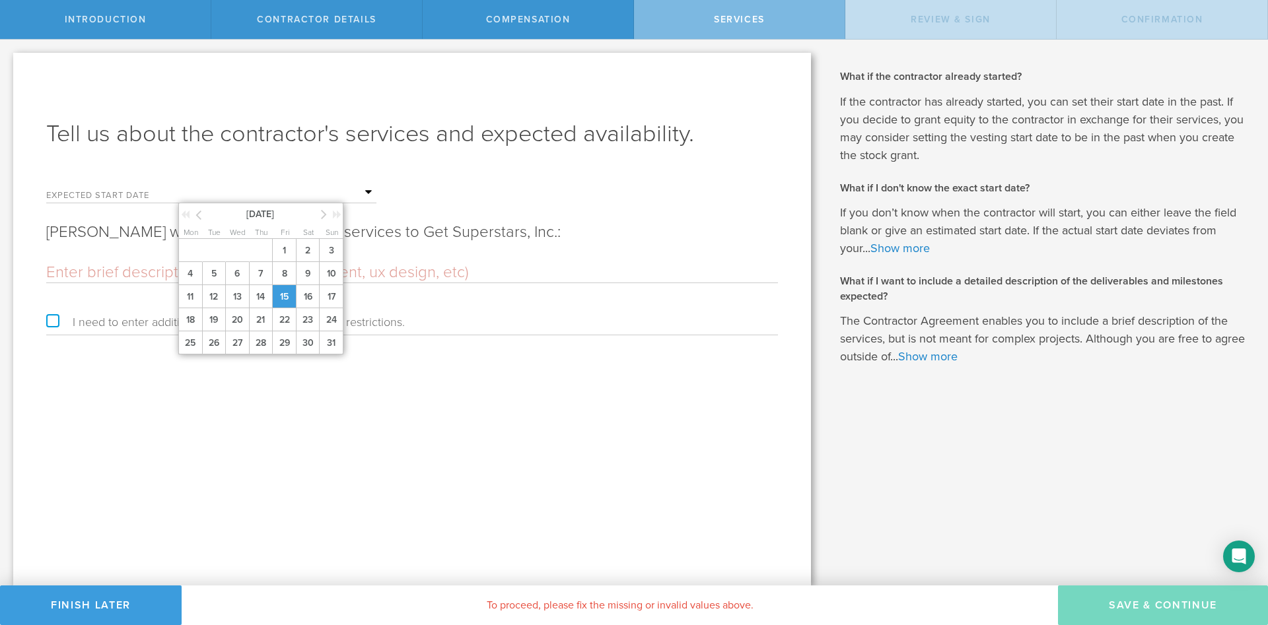
click at [287, 300] on span "15" at bounding box center [284, 296] width 24 height 23
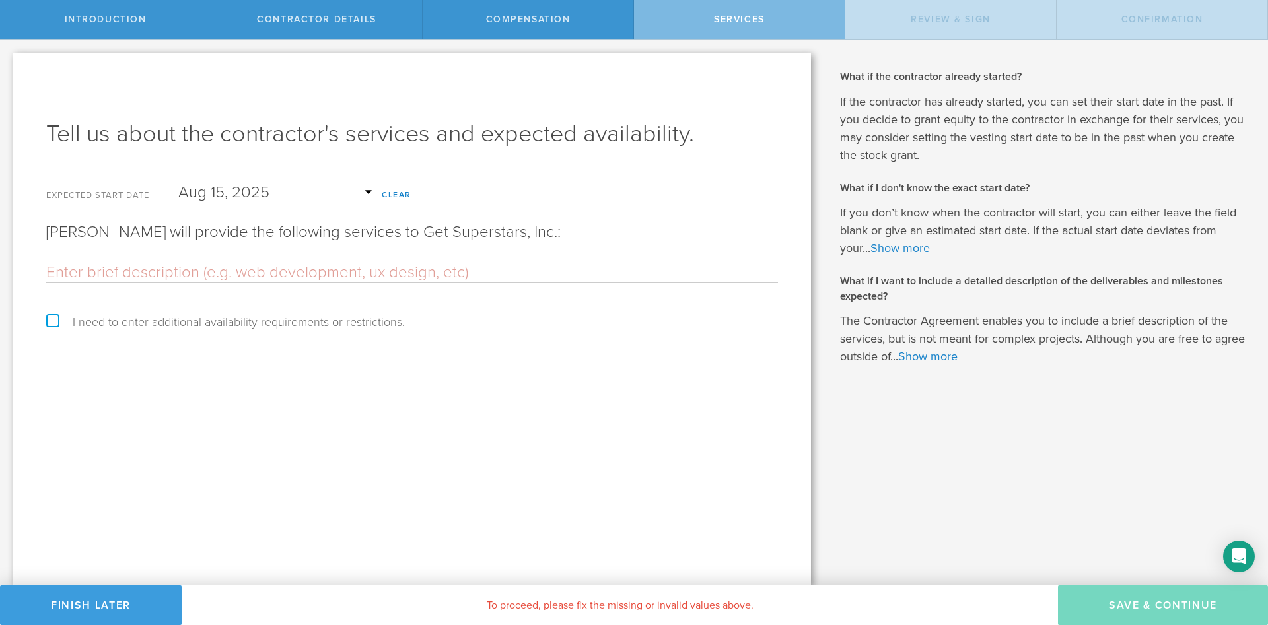
click at [114, 275] on input "text" at bounding box center [412, 273] width 732 height 20
paste input "TITLE – Software Developer Intern. SCOPE – this is an Internship to complement …"
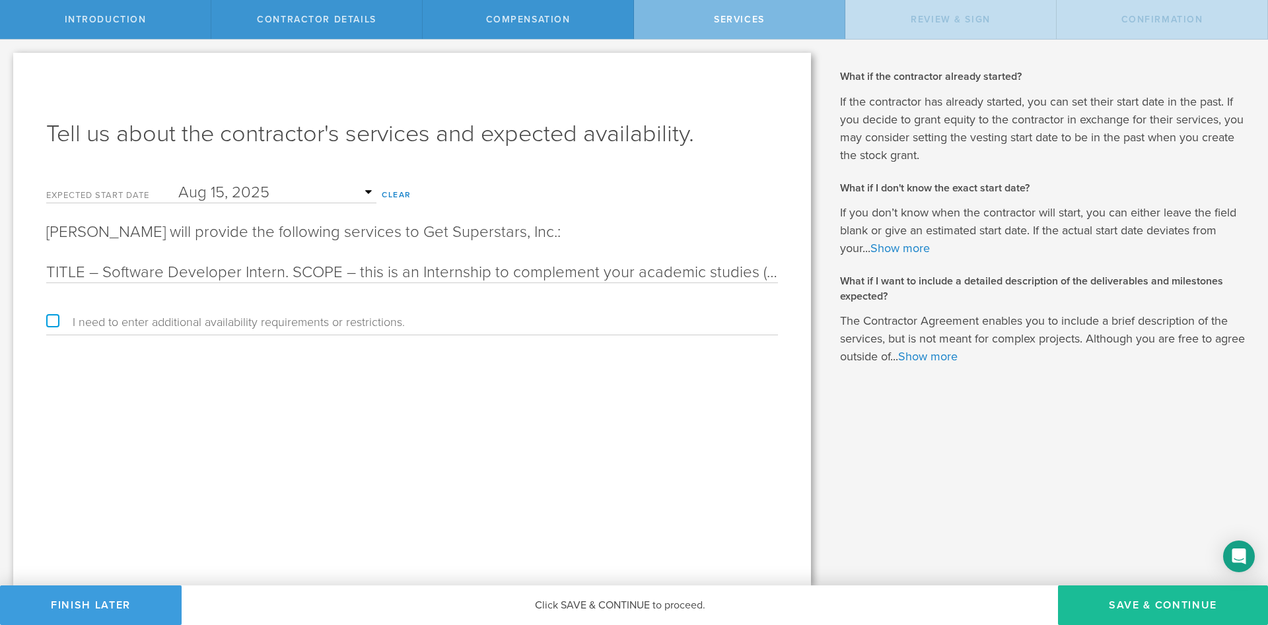
scroll to position [0, 5587]
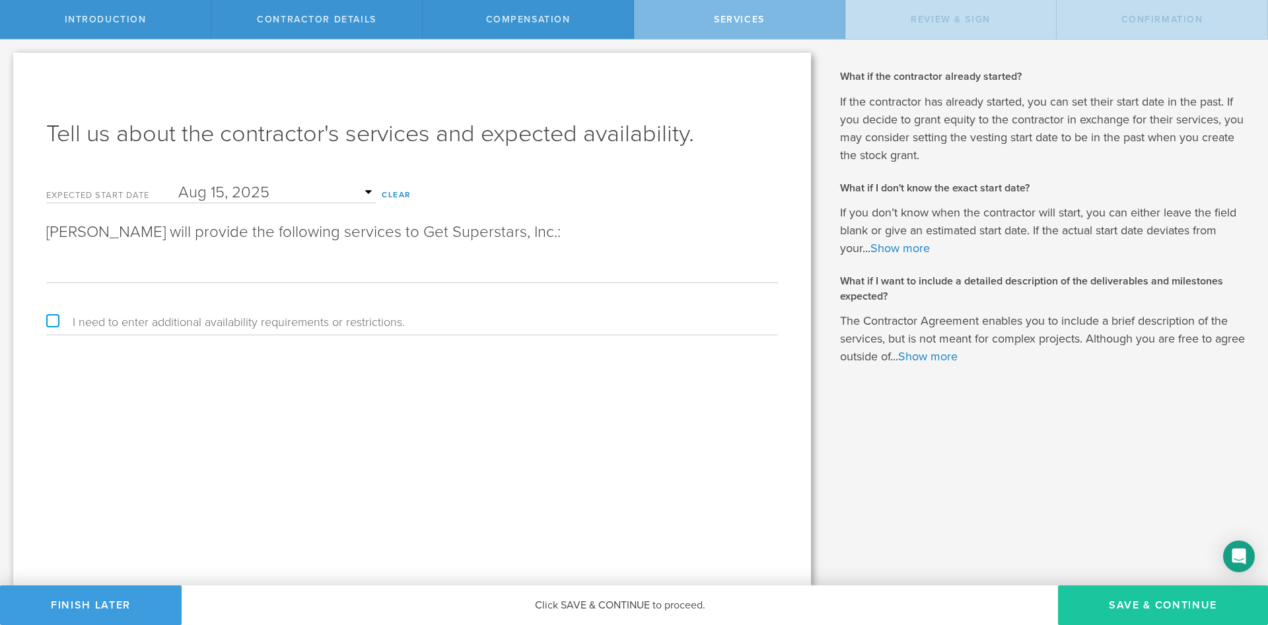
type input "TITLE – Software Developer Intern. SCOPE – this is an Internship to complement …"
click at [1152, 604] on button "Save & Continue" at bounding box center [1163, 606] width 210 height 40
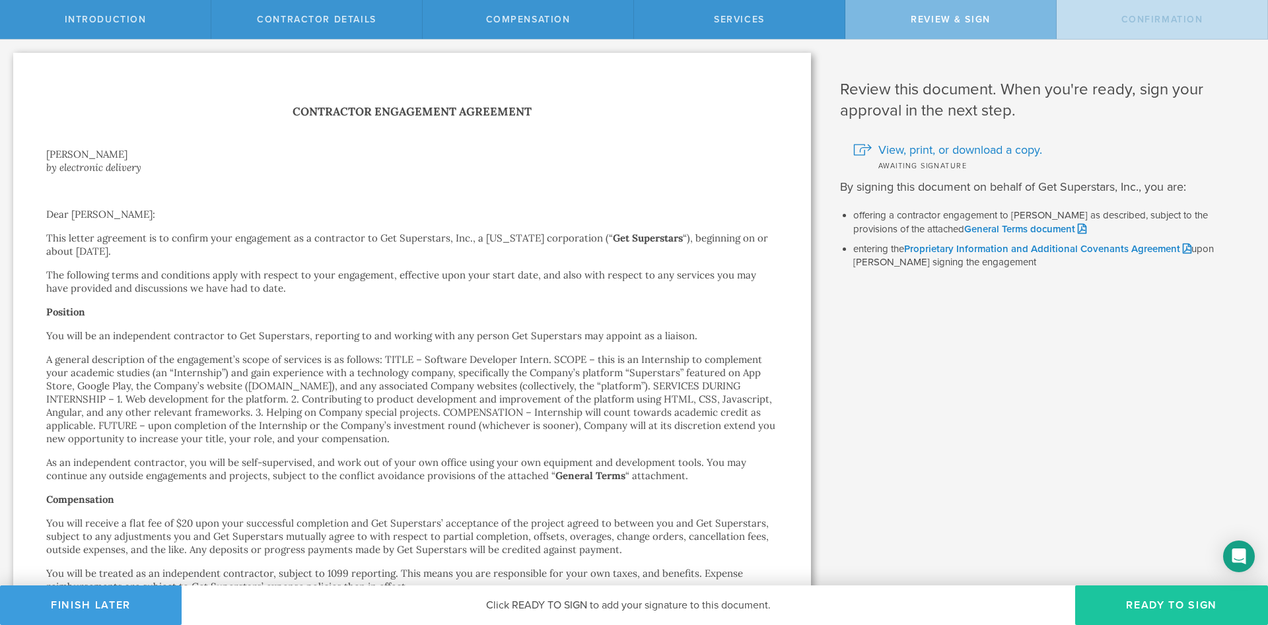
click at [1159, 613] on button "Ready to Sign" at bounding box center [1171, 606] width 193 height 40
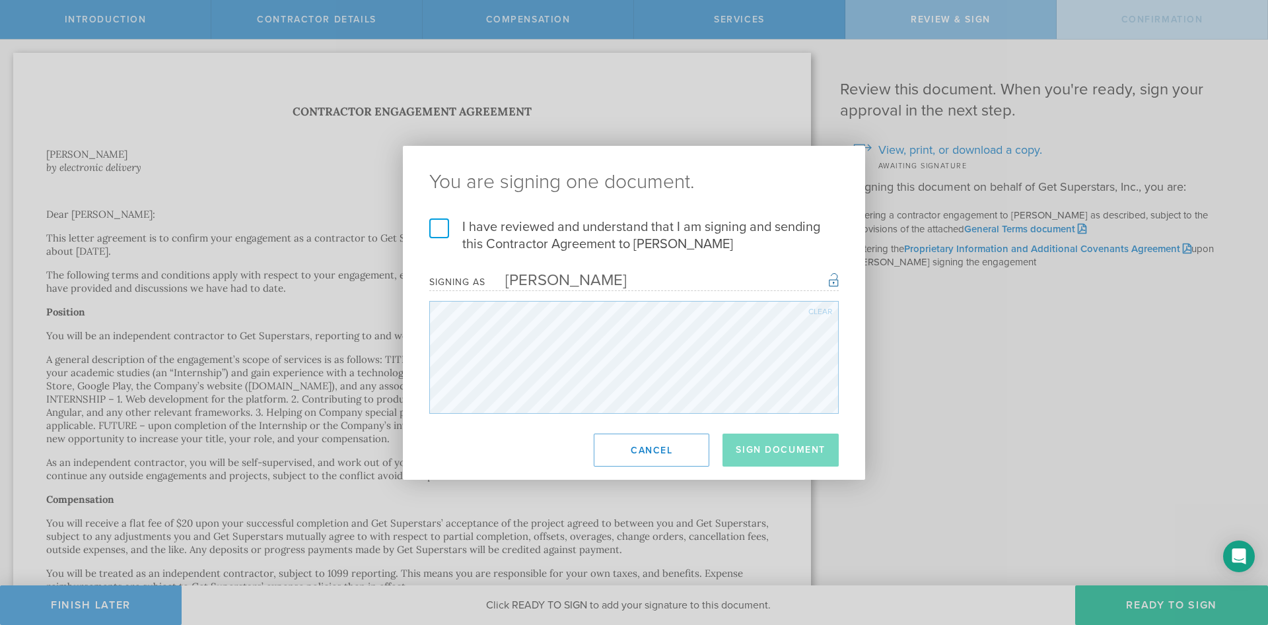
click at [440, 231] on label "I have reviewed and understand that I am signing and sending this Contractor Ag…" at bounding box center [633, 236] width 409 height 34
click at [0, 0] on input "I have reviewed and understand that I am signing and sending this Contractor Ag…" at bounding box center [0, 0] width 0 height 0
click at [764, 456] on button "Sign Document" at bounding box center [780, 450] width 116 height 33
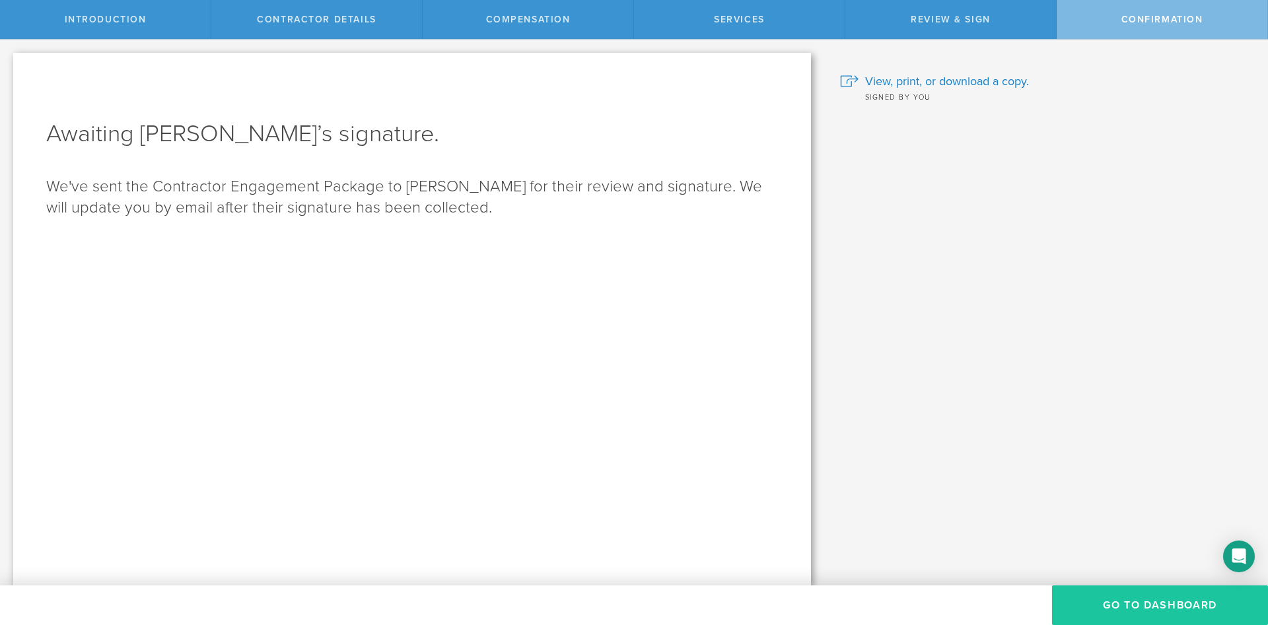
click at [1113, 601] on button "Go To Dashboard" at bounding box center [1160, 606] width 216 height 40
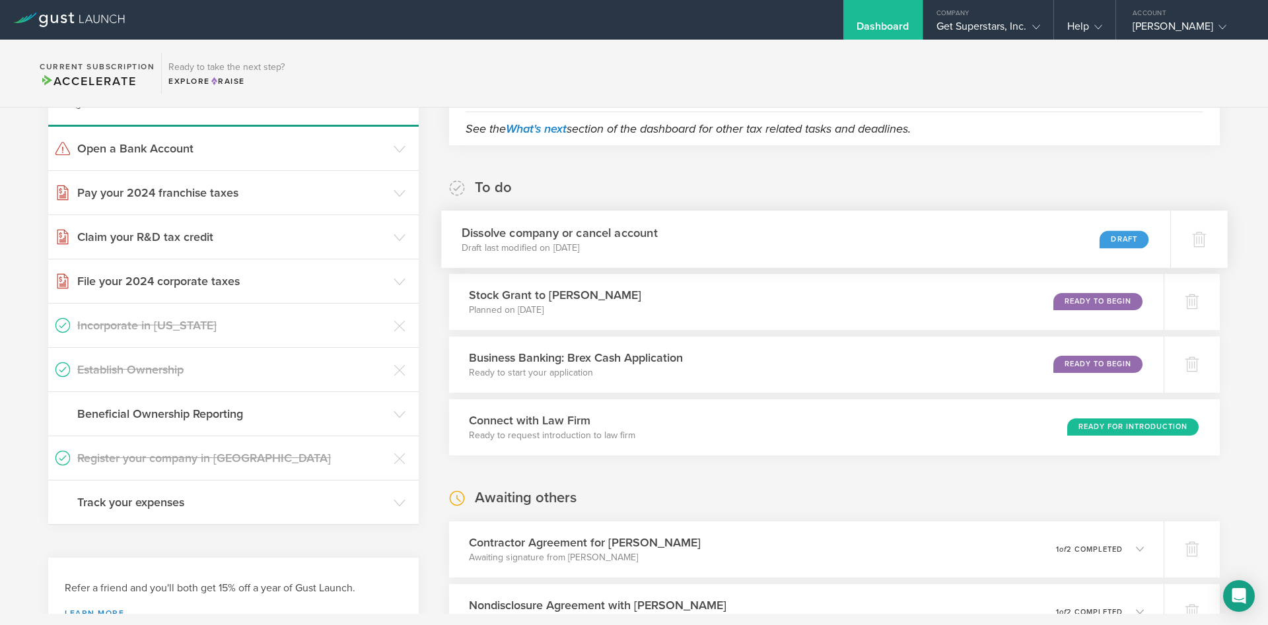
scroll to position [523, 0]
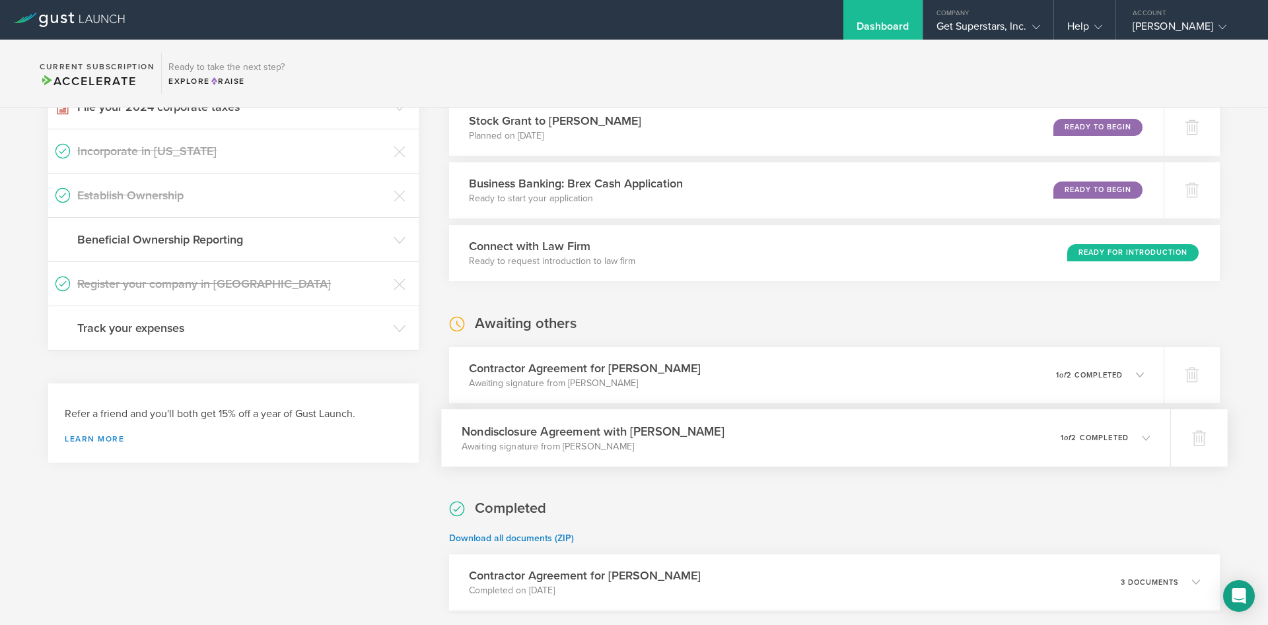
click at [803, 433] on div "Nondisclosure Agreement with Deepesh Haresh Katudia Awaiting signature from Dee…" at bounding box center [805, 437] width 729 height 57
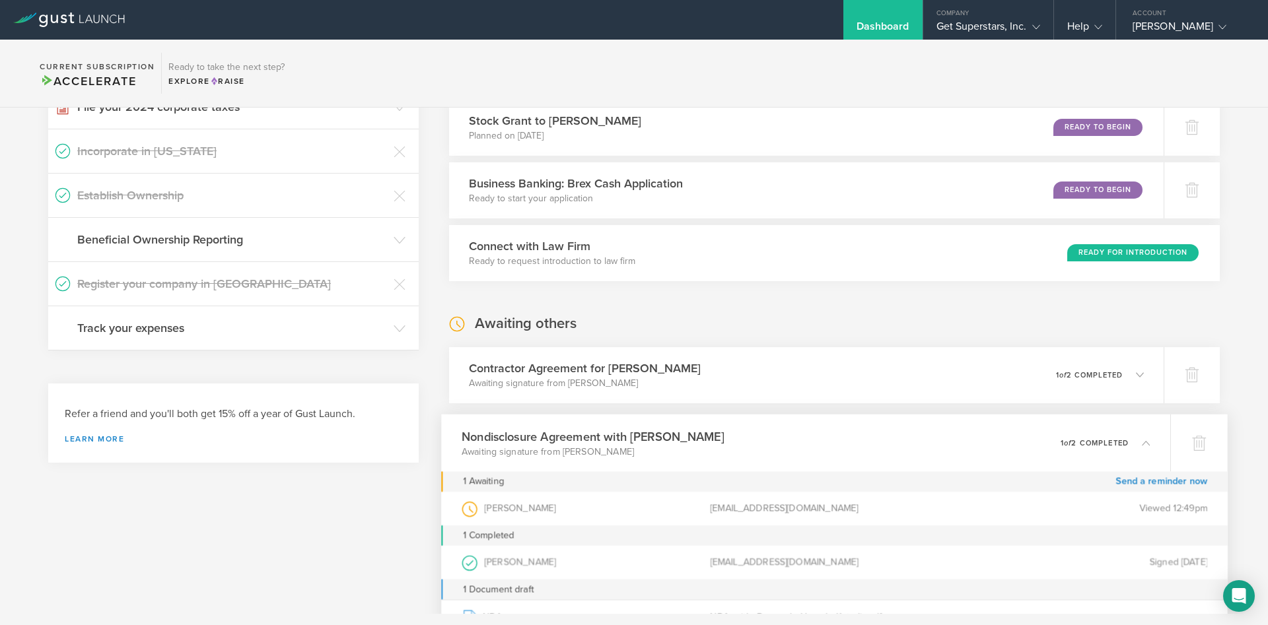
click at [803, 430] on div "Nondisclosure Agreement with Deepesh Haresh Katudia Awaiting signature from Dee…" at bounding box center [805, 442] width 729 height 57
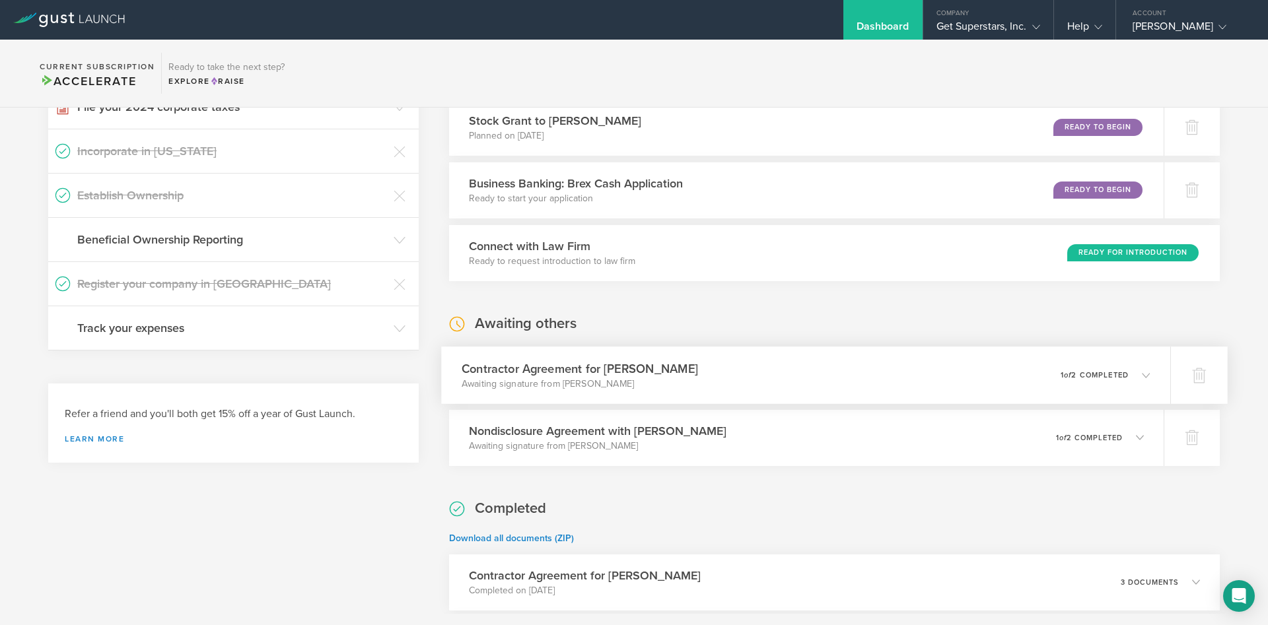
click at [828, 390] on div "Contractor Agreement for [PERSON_NAME] Awaiting signature from [PERSON_NAME] 0 …" at bounding box center [805, 375] width 729 height 57
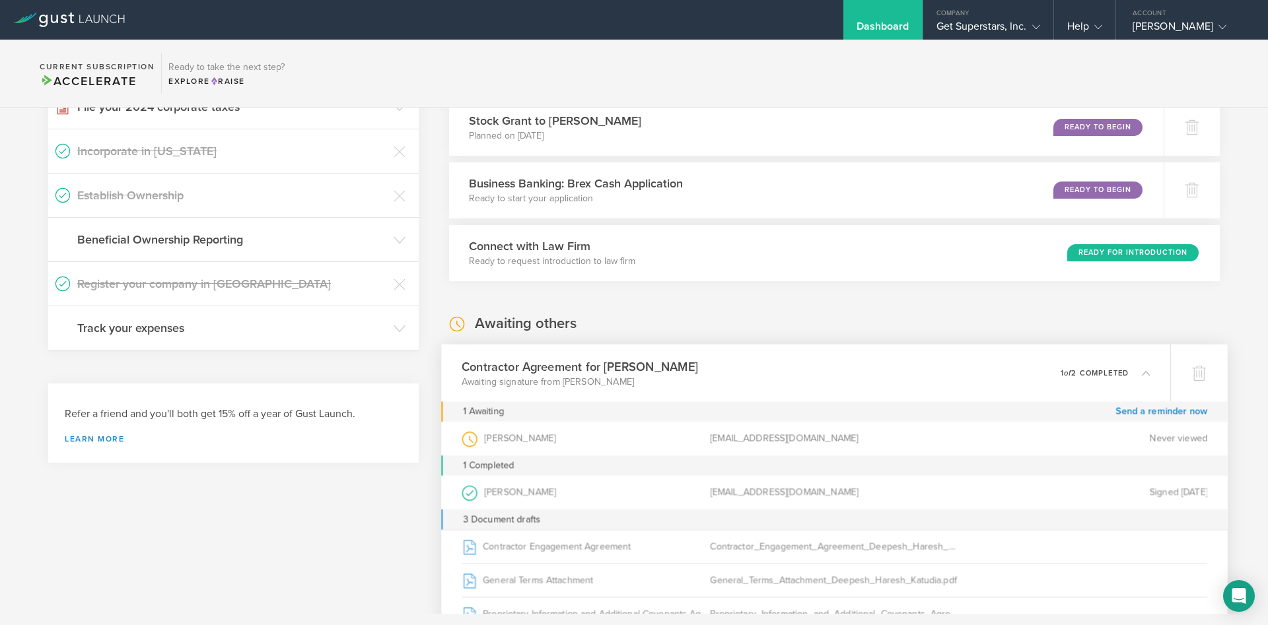
click at [828, 390] on div "Contractor Agreement for [PERSON_NAME] Awaiting signature from [PERSON_NAME] 0 …" at bounding box center [805, 372] width 729 height 57
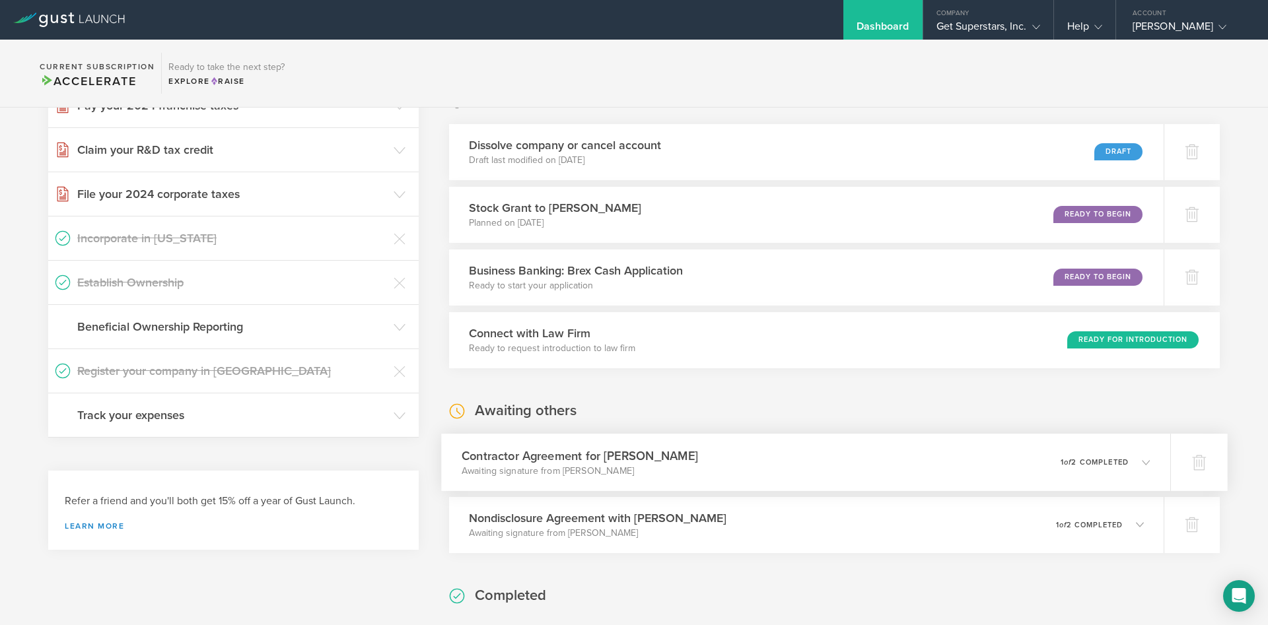
scroll to position [610, 0]
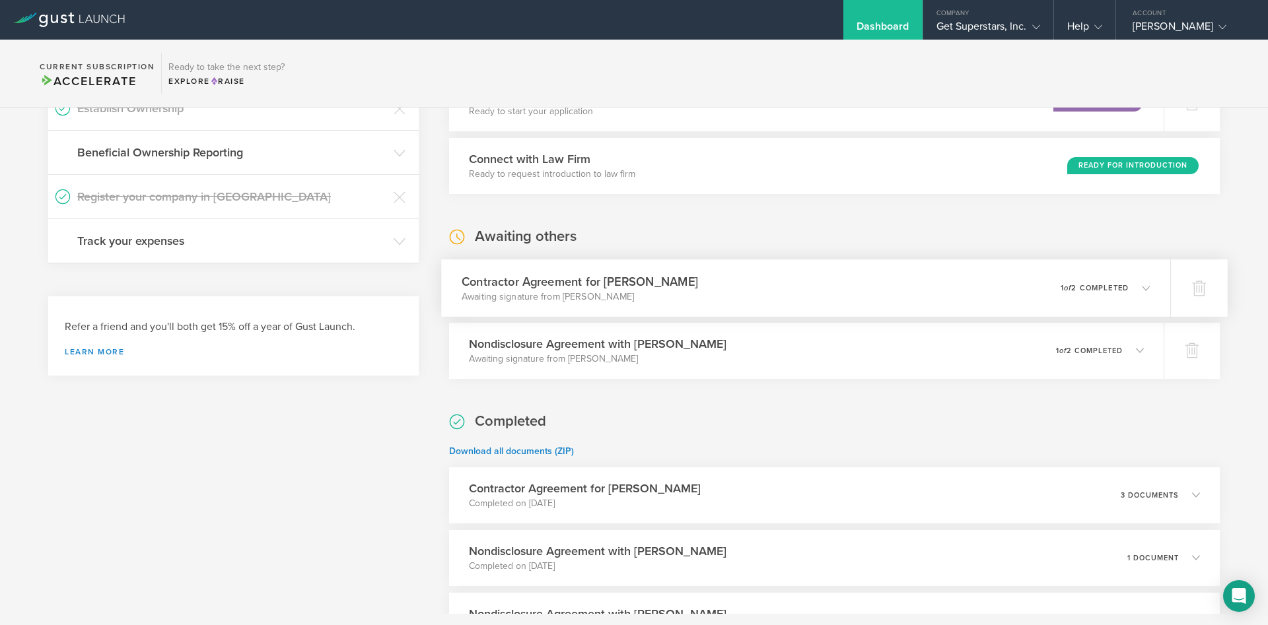
click at [817, 298] on div "Contractor Agreement for [PERSON_NAME] Awaiting signature from [PERSON_NAME] 0 …" at bounding box center [805, 287] width 729 height 57
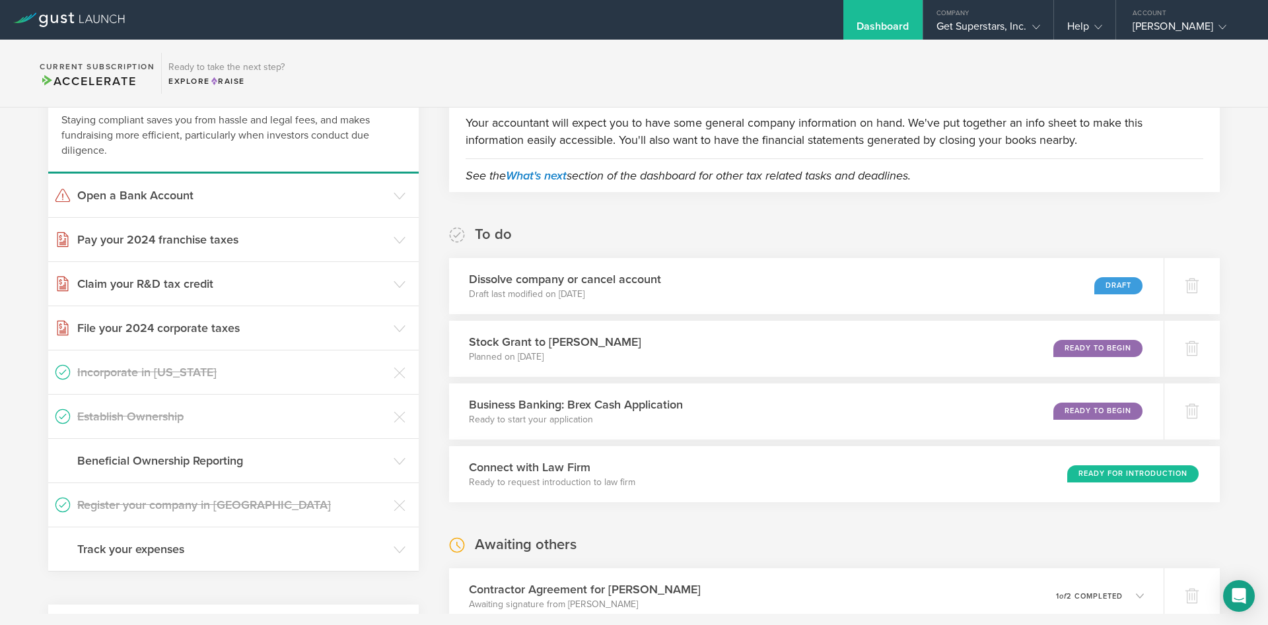
scroll to position [436, 0]
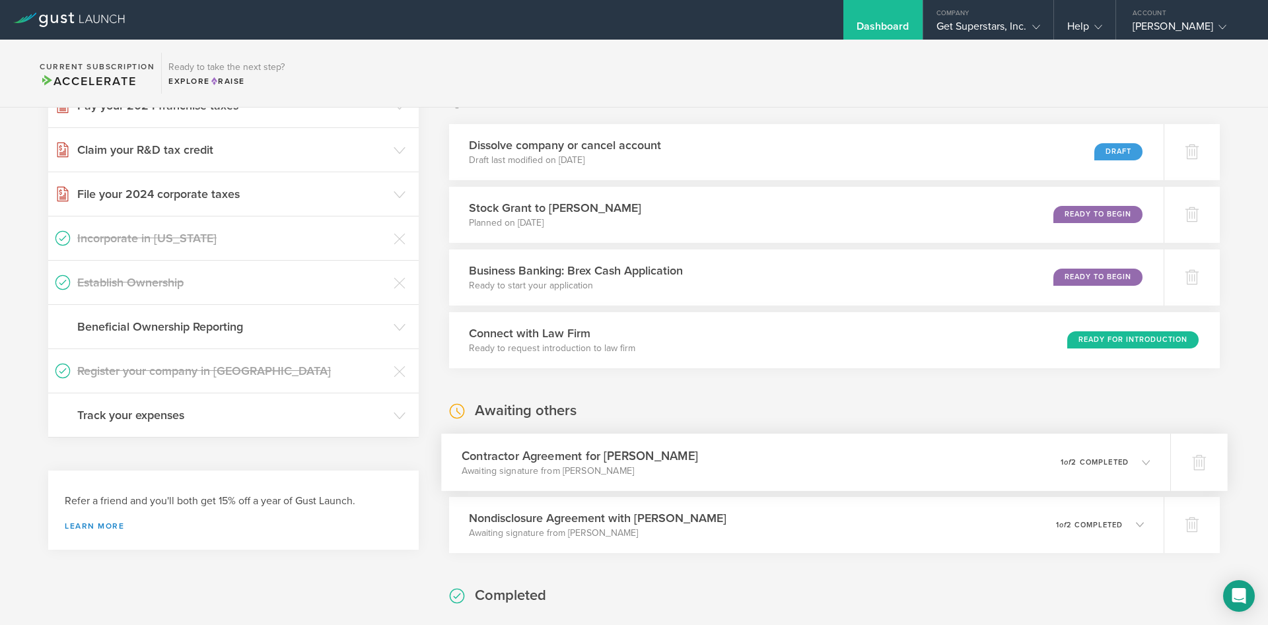
click at [811, 468] on div "Contractor Agreement for [PERSON_NAME] Awaiting signature from [PERSON_NAME] 0 …" at bounding box center [805, 462] width 729 height 57
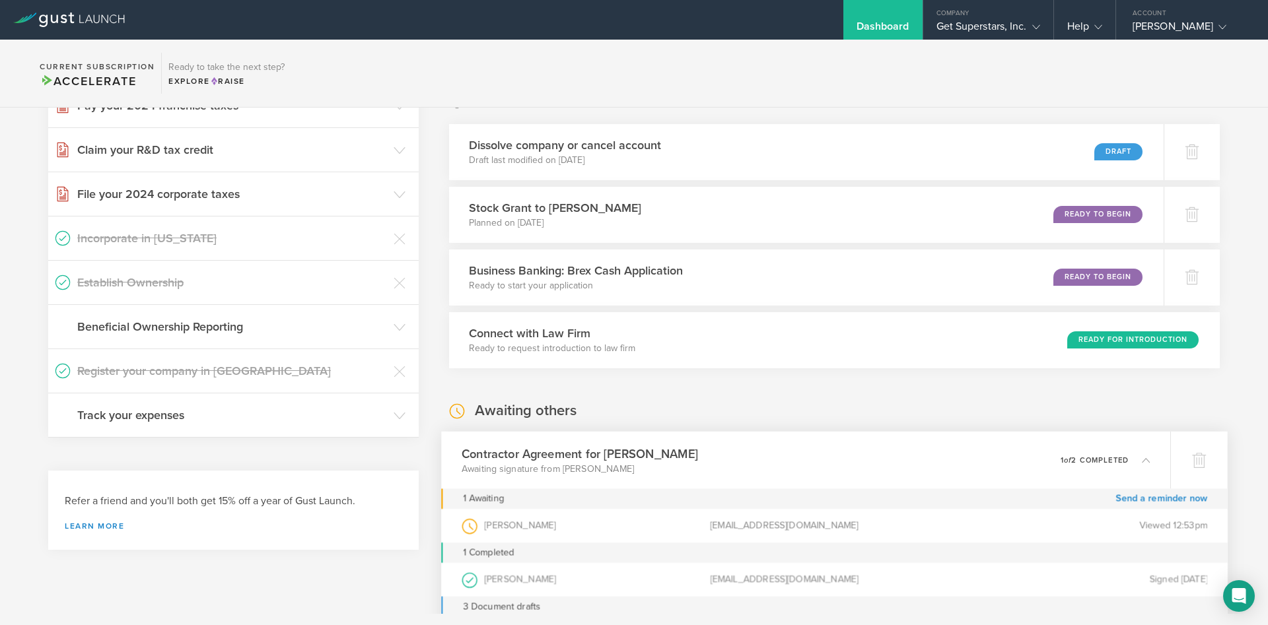
click at [811, 468] on div "Contractor Agreement for [PERSON_NAME] Awaiting signature from [PERSON_NAME] 0 …" at bounding box center [805, 459] width 729 height 57
